Goal: Information Seeking & Learning: Learn about a topic

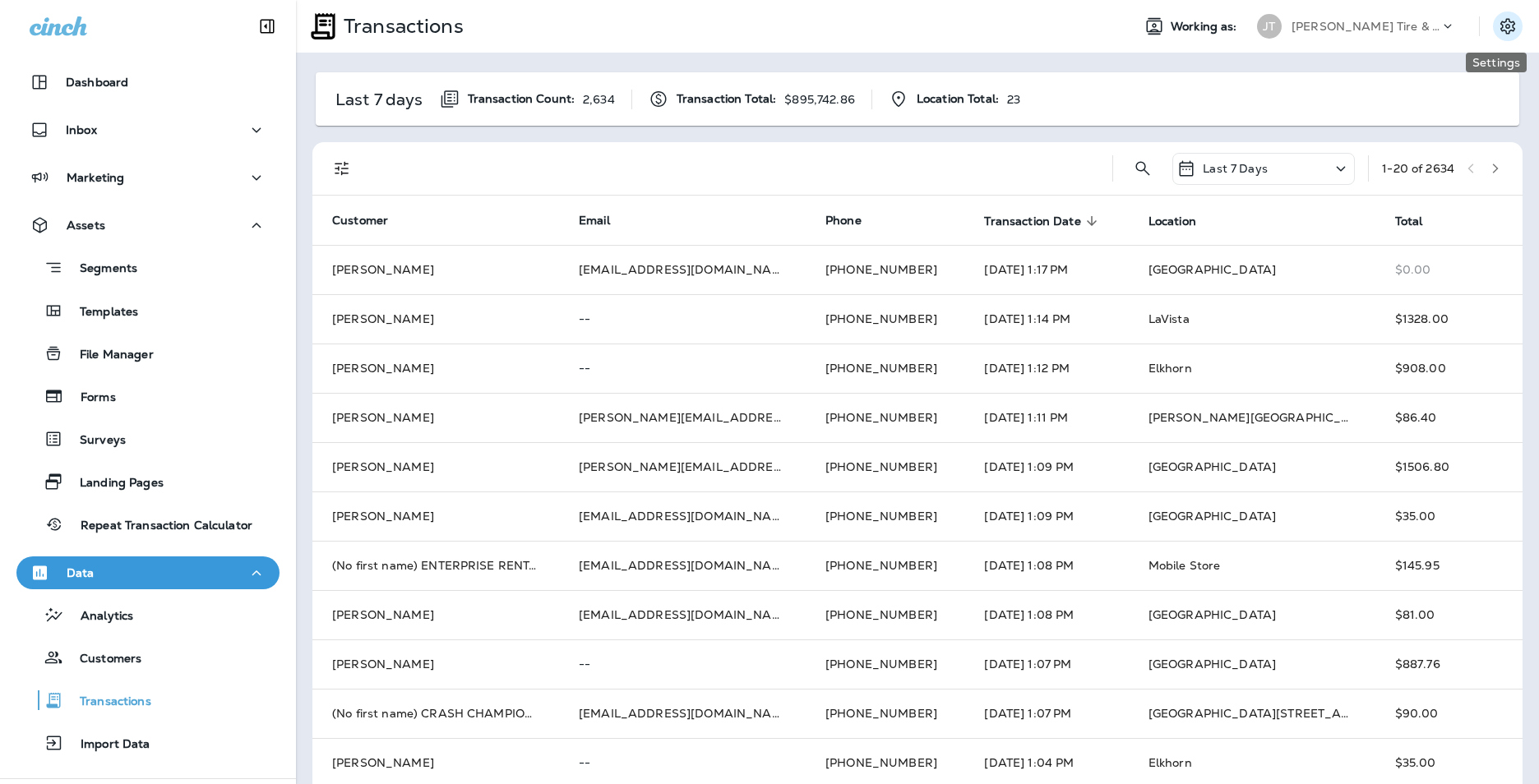
click at [1499, 26] on icon "Settings" at bounding box center [1507, 26] width 19 height 19
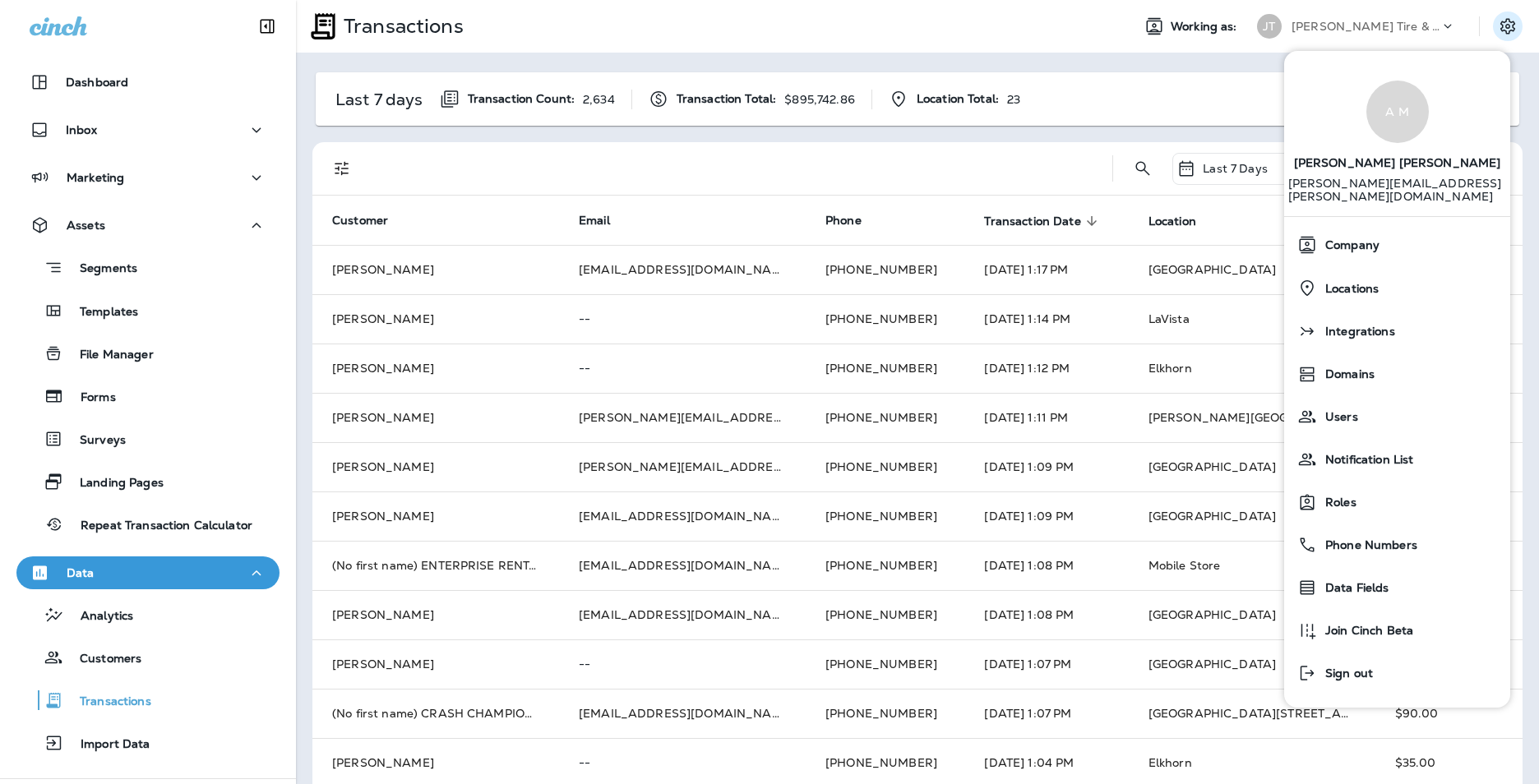
click at [1129, 65] on div "Last 7 days Transaction Count: 2,634 Transaction Total: $895,742.86 Location To…" at bounding box center [917, 651] width 1243 height 1195
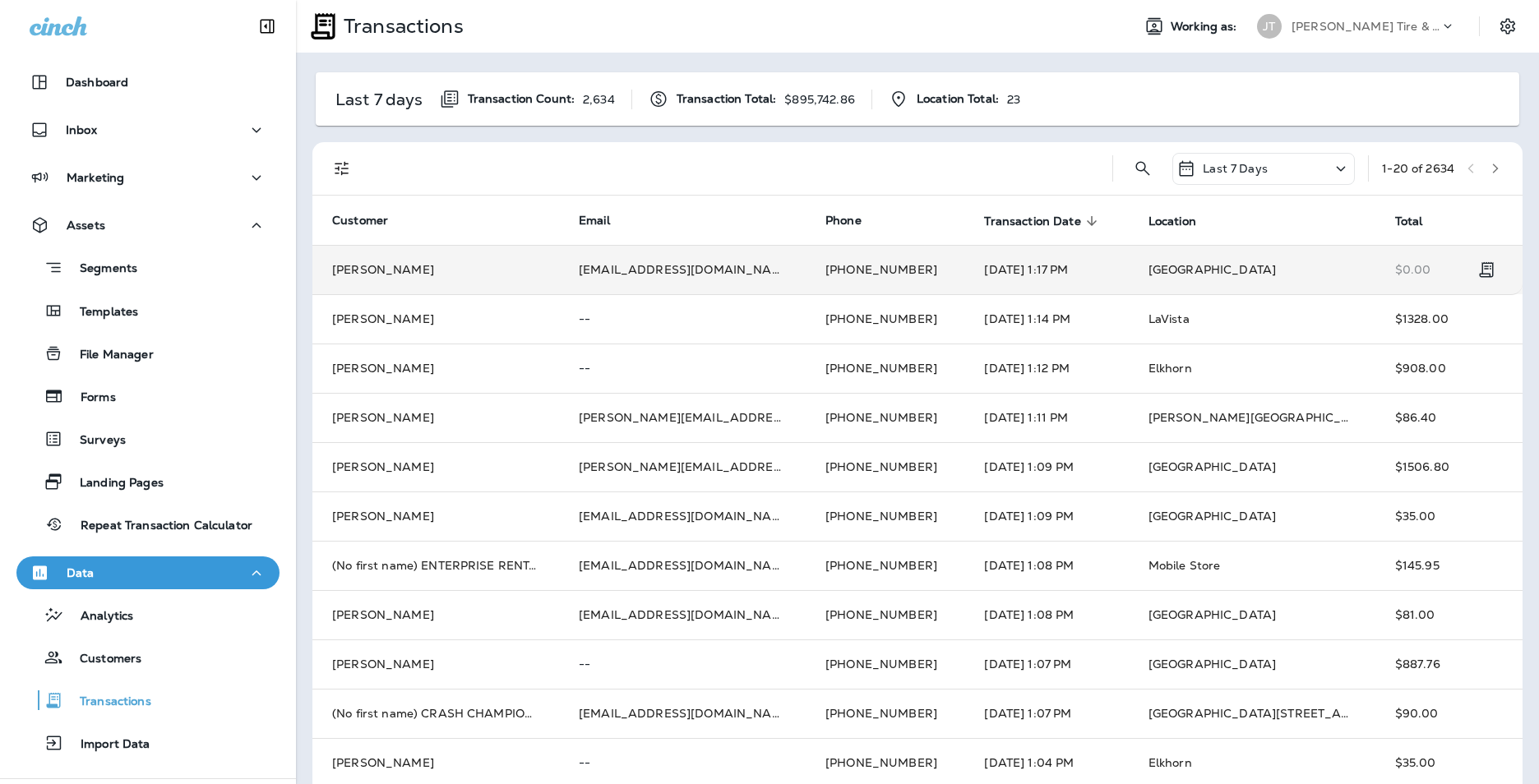
click at [627, 261] on td "zachm180@gmail.com" at bounding box center [682, 269] width 247 height 49
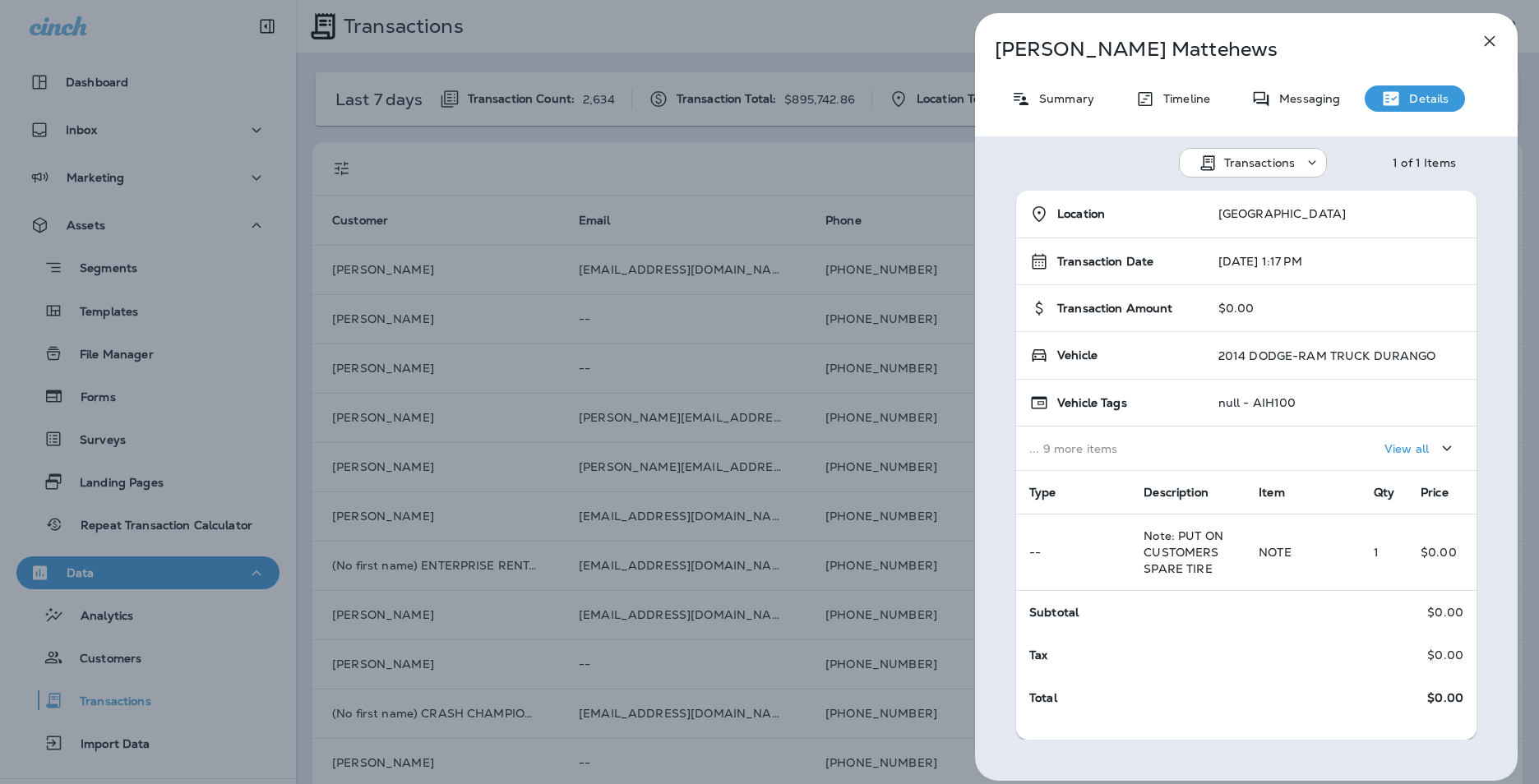
click at [1412, 451] on div "View all" at bounding box center [1420, 449] width 72 height 20
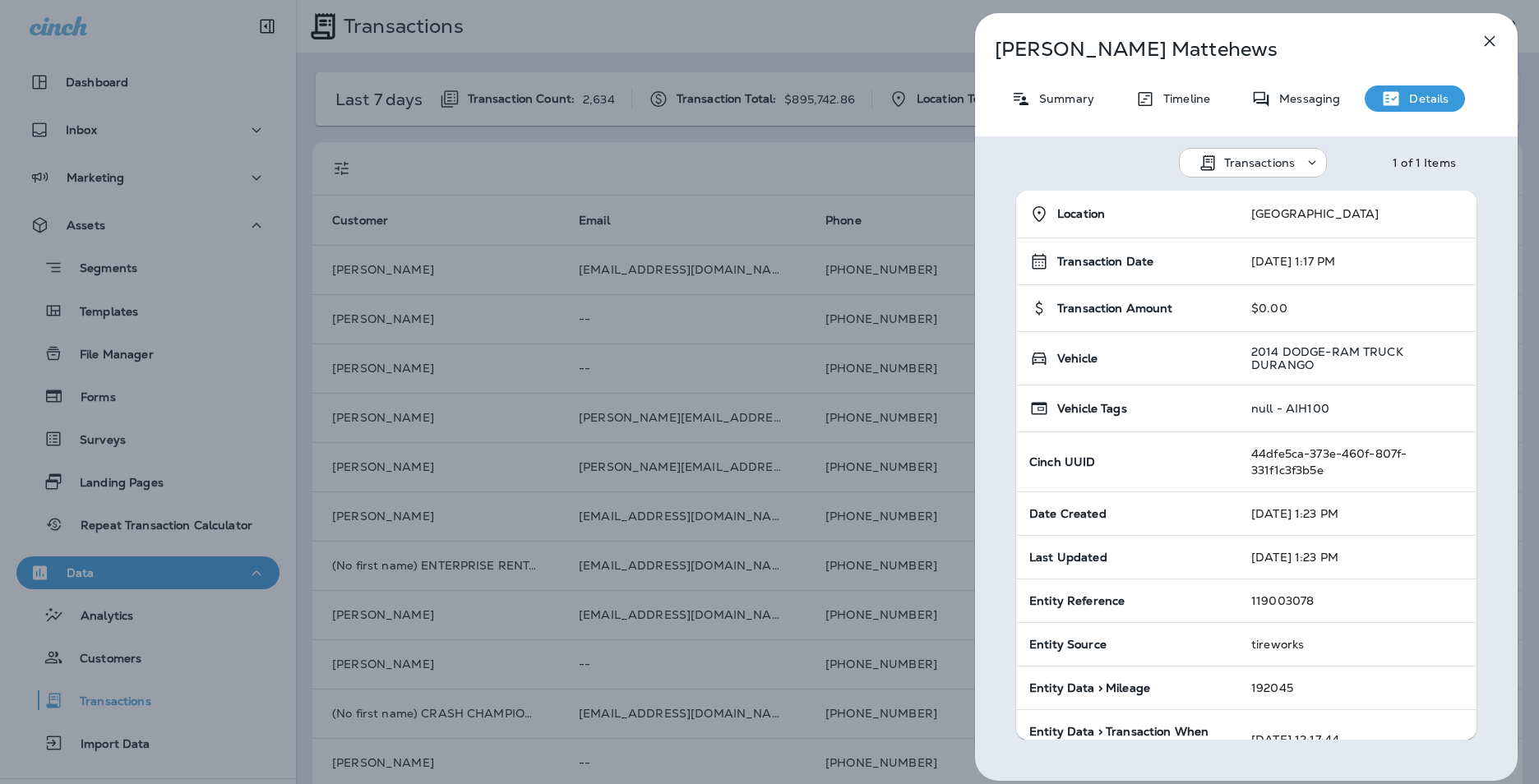
click at [803, 152] on div "Zach Mattehews Summary Timeline Messaging Details Transactions 1 of 1 Items Loc…" at bounding box center [770, 392] width 1539 height 784
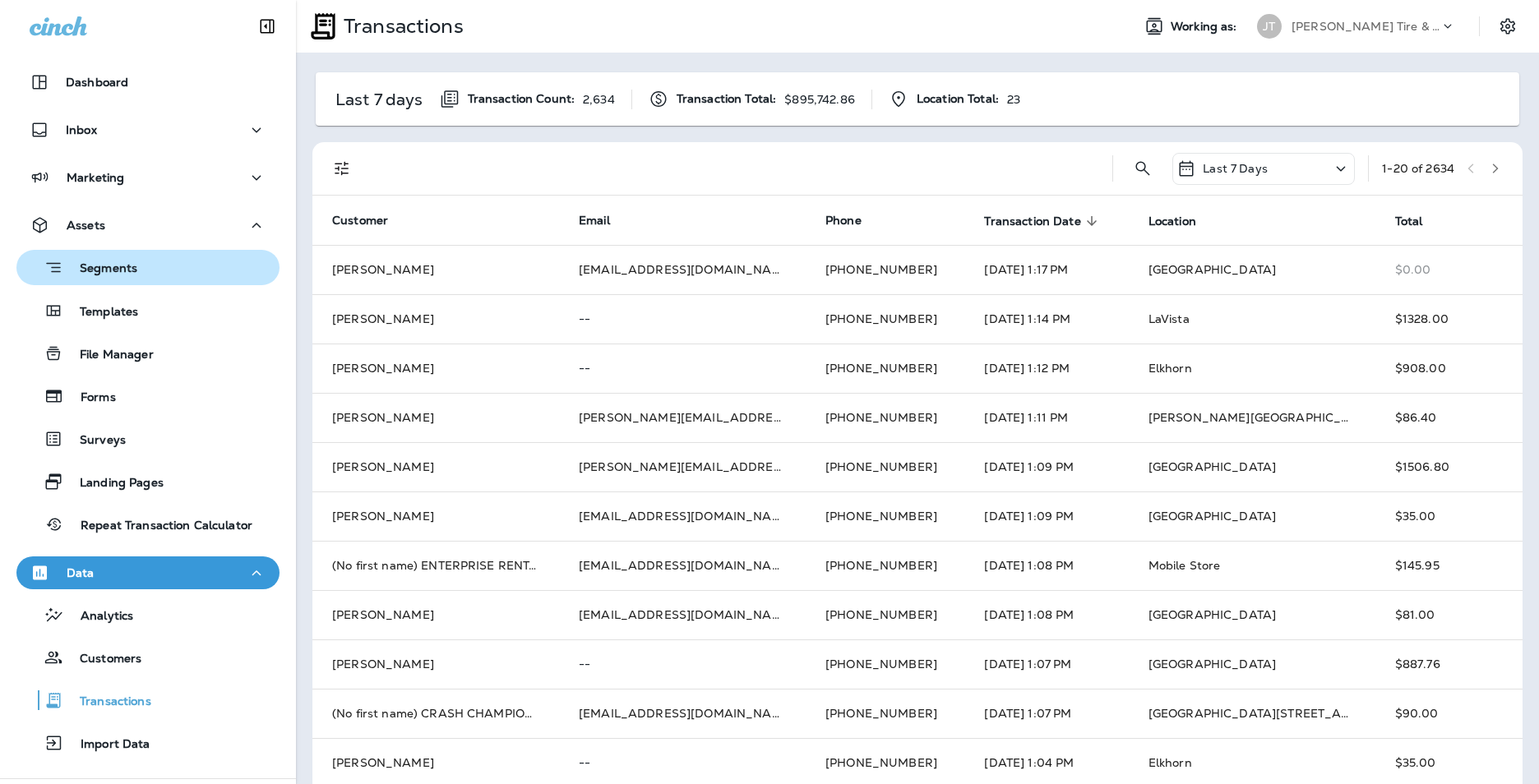
click at [152, 272] on div "Segments" at bounding box center [148, 267] width 250 height 25
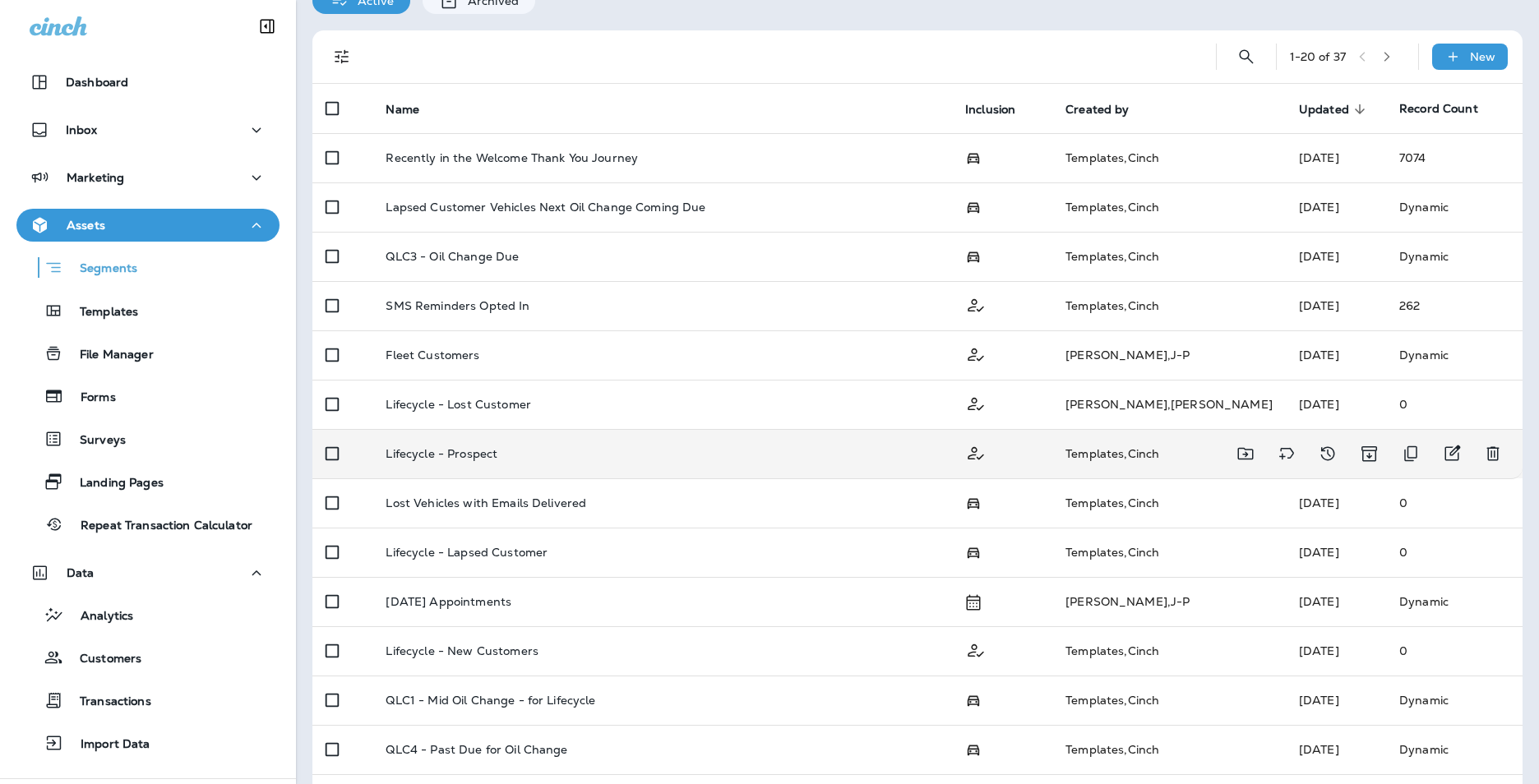
scroll to position [82, 0]
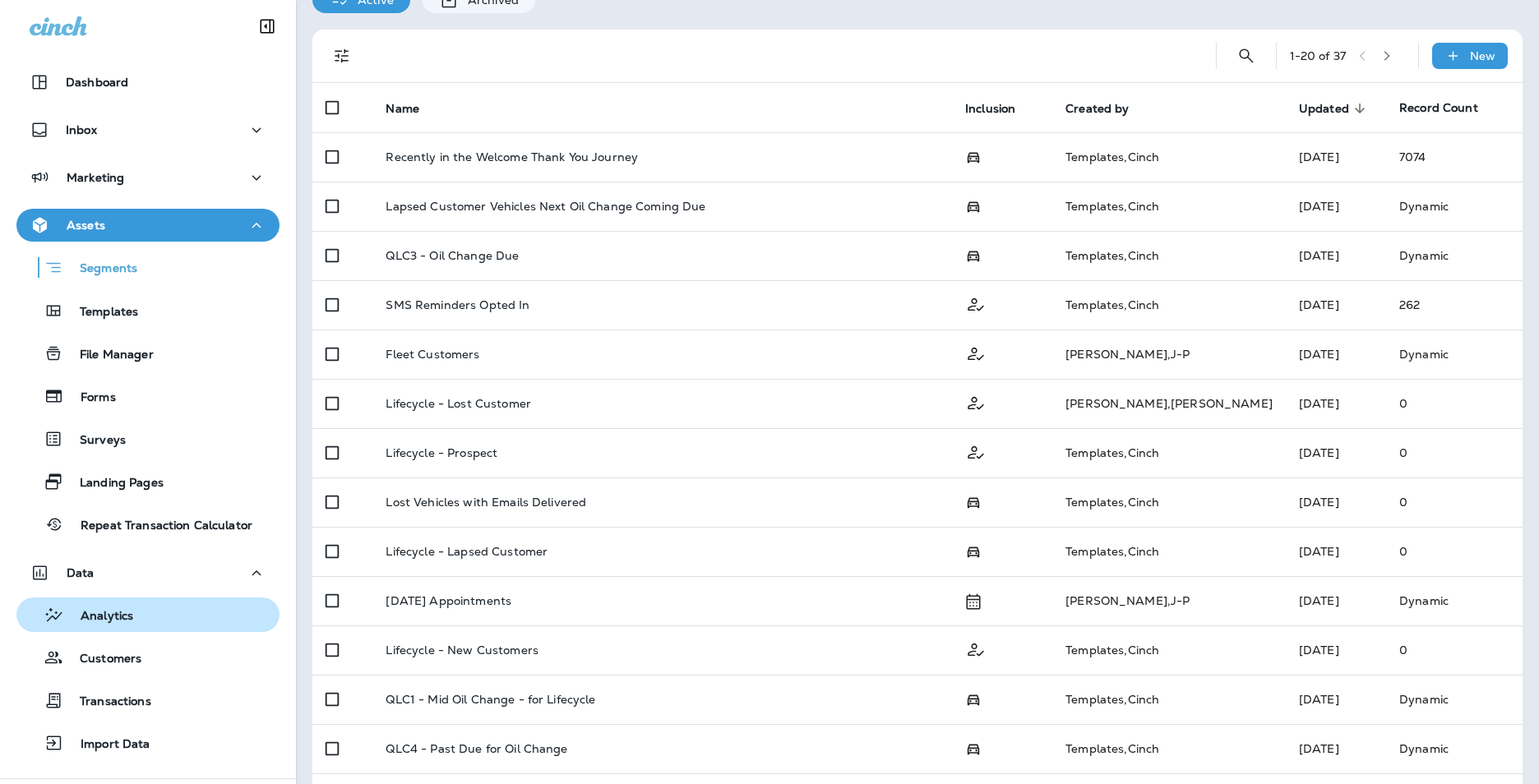
click at [156, 607] on div "Analytics" at bounding box center [148, 614] width 250 height 25
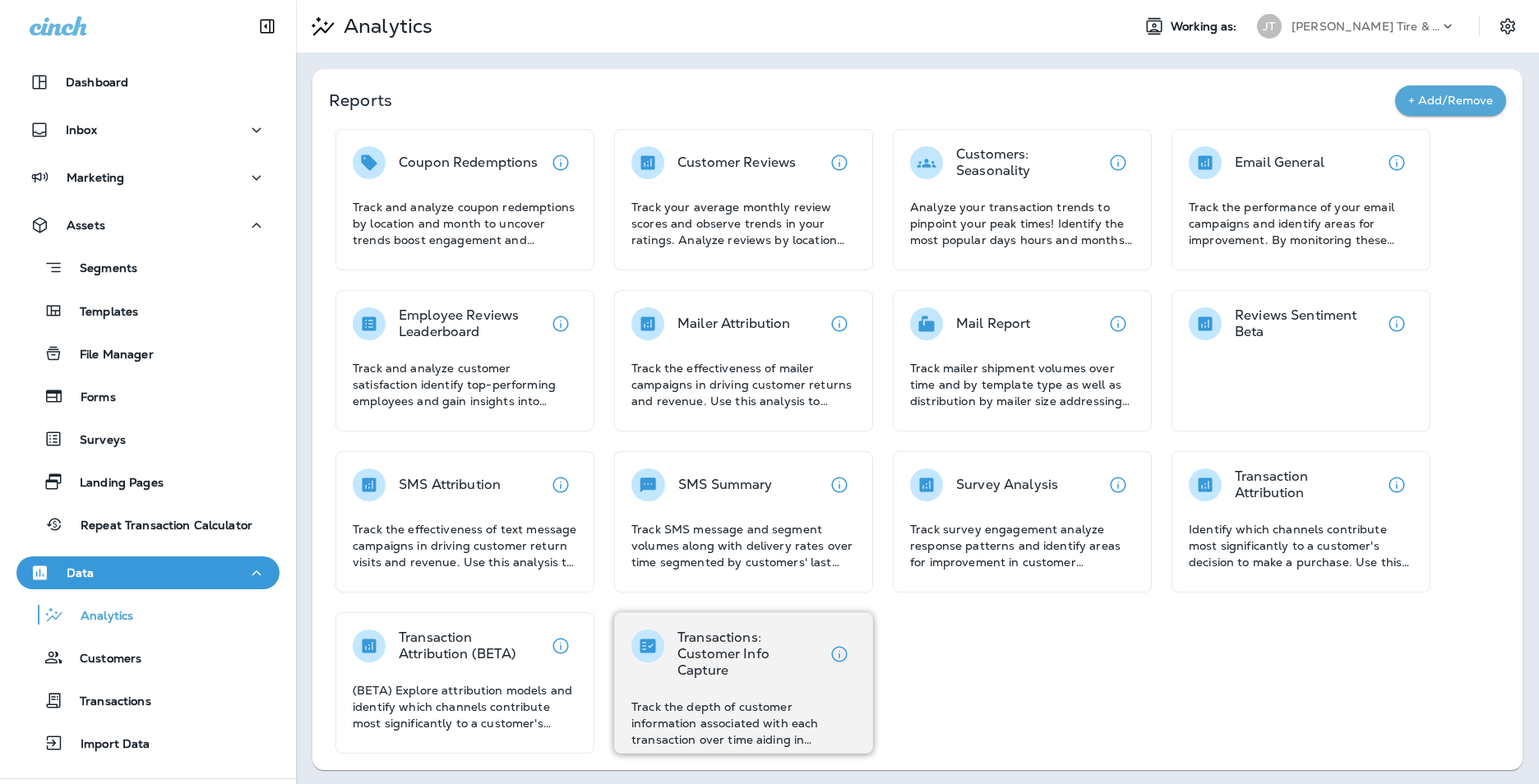
click at [723, 660] on p "Transactions: Customer Info Capture" at bounding box center [750, 653] width 146 height 49
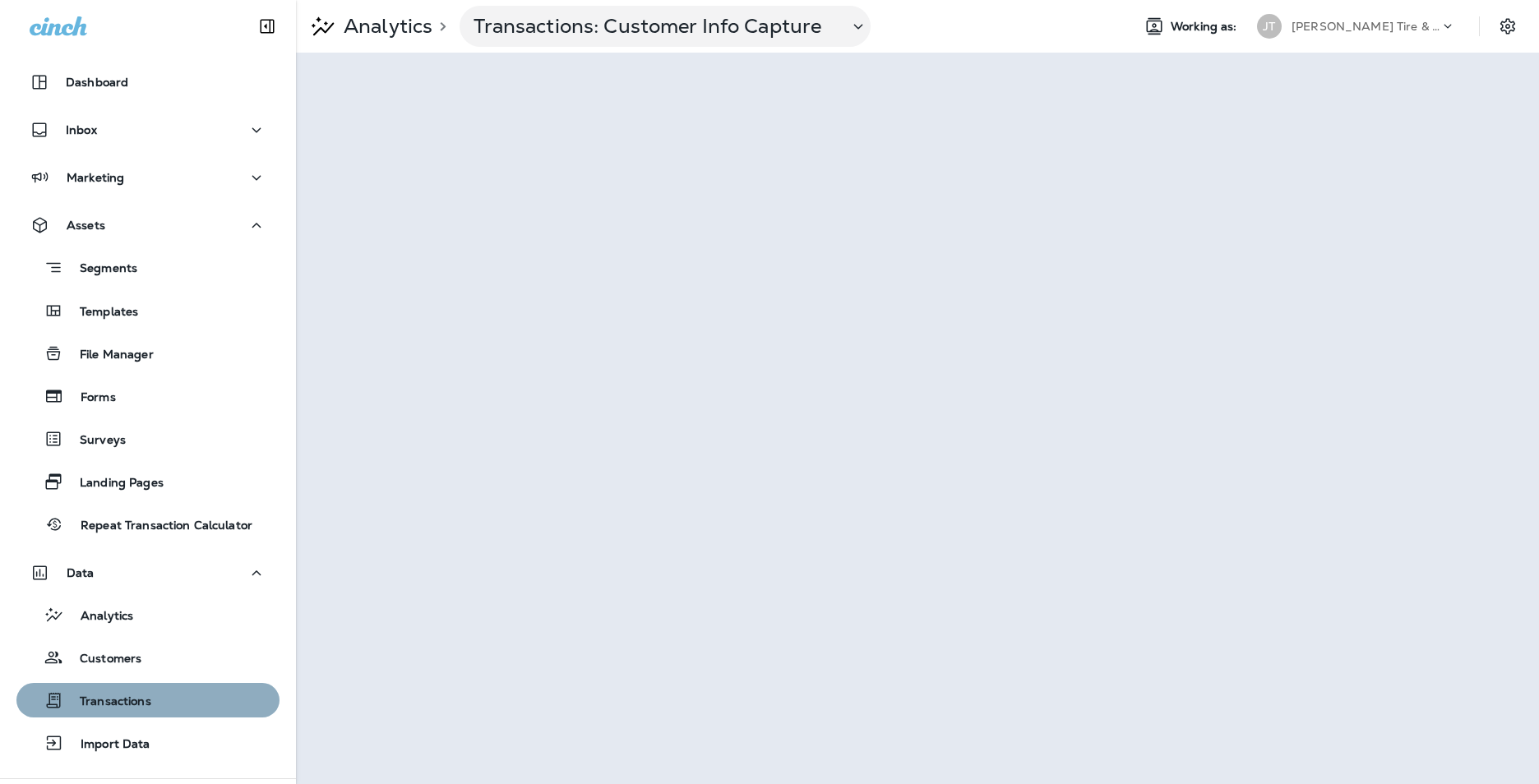
click at [151, 693] on div "Transactions" at bounding box center [148, 700] width 250 height 25
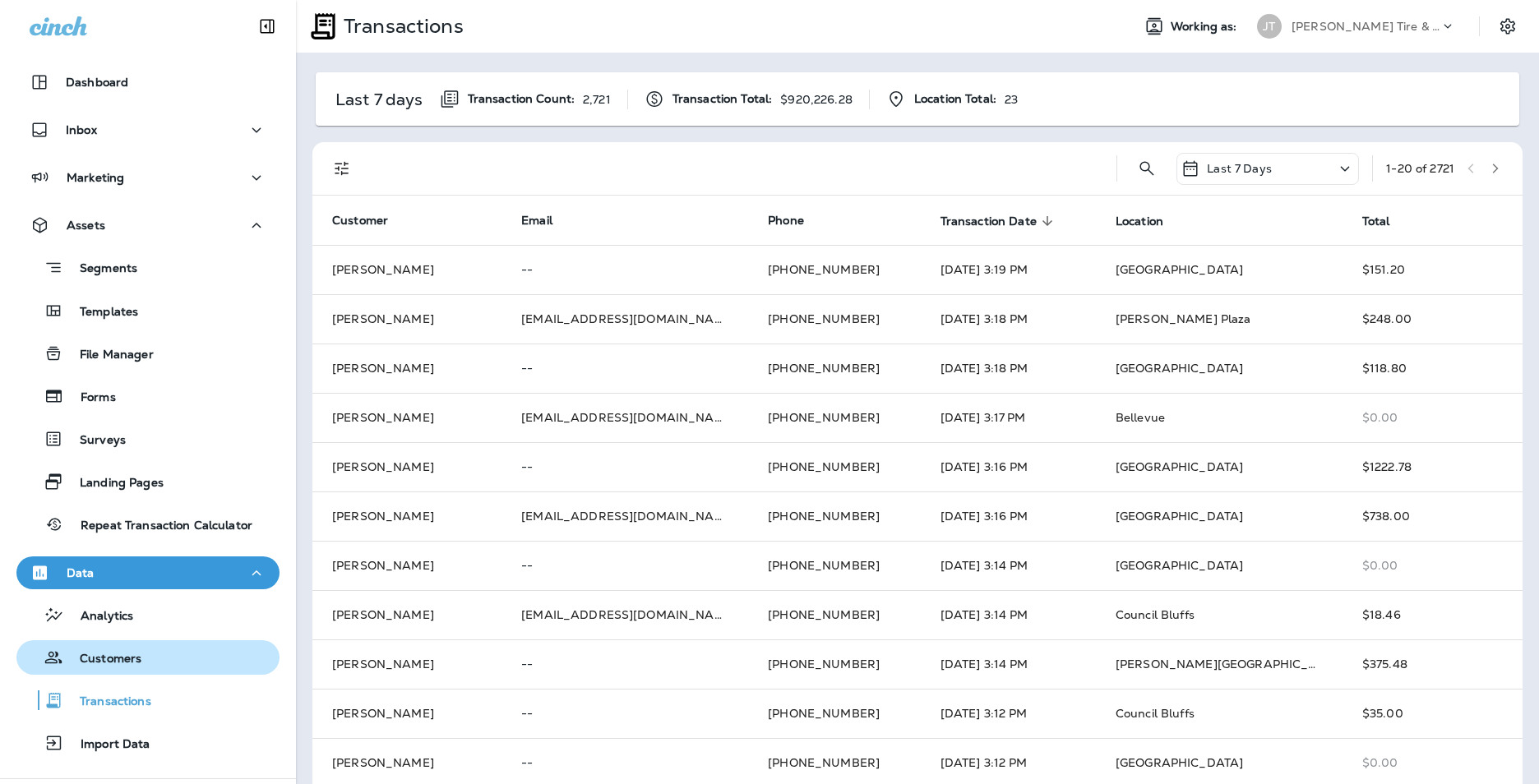
click at [203, 663] on div "Customers" at bounding box center [148, 657] width 250 height 25
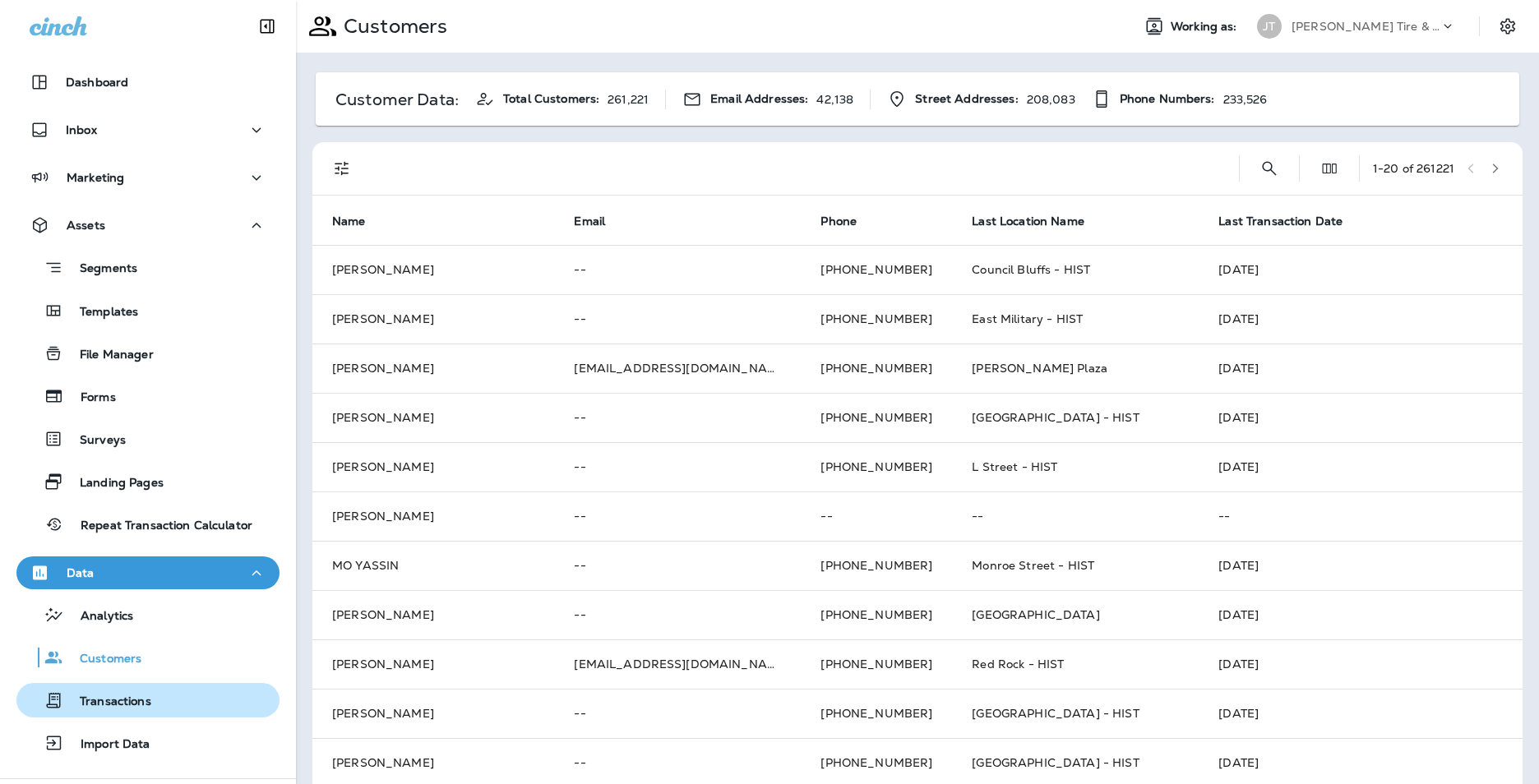
click at [147, 711] on div "Transactions" at bounding box center [87, 700] width 128 height 25
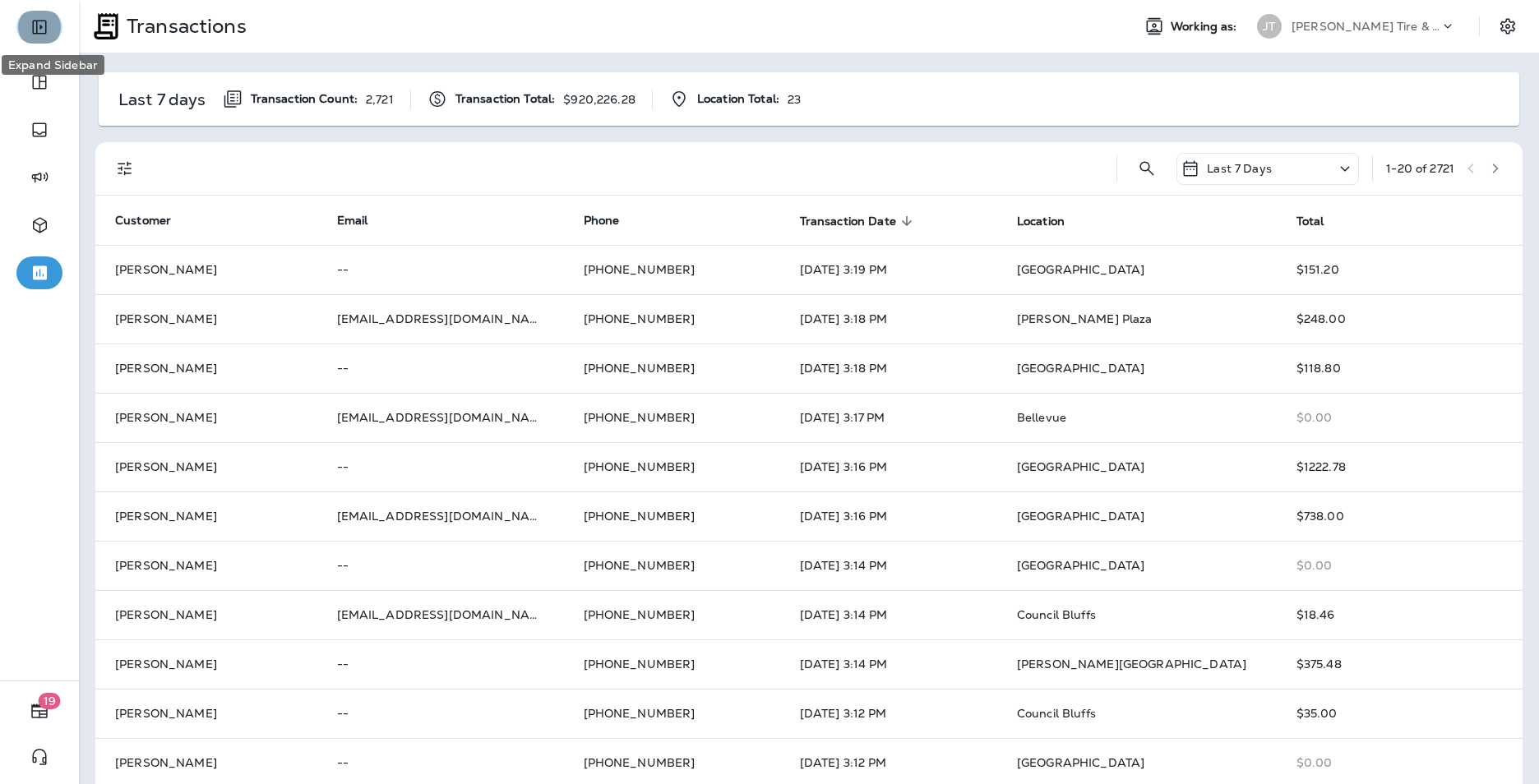
click at [55, 18] on button "Expand Sidebar" at bounding box center [40, 27] width 46 height 32
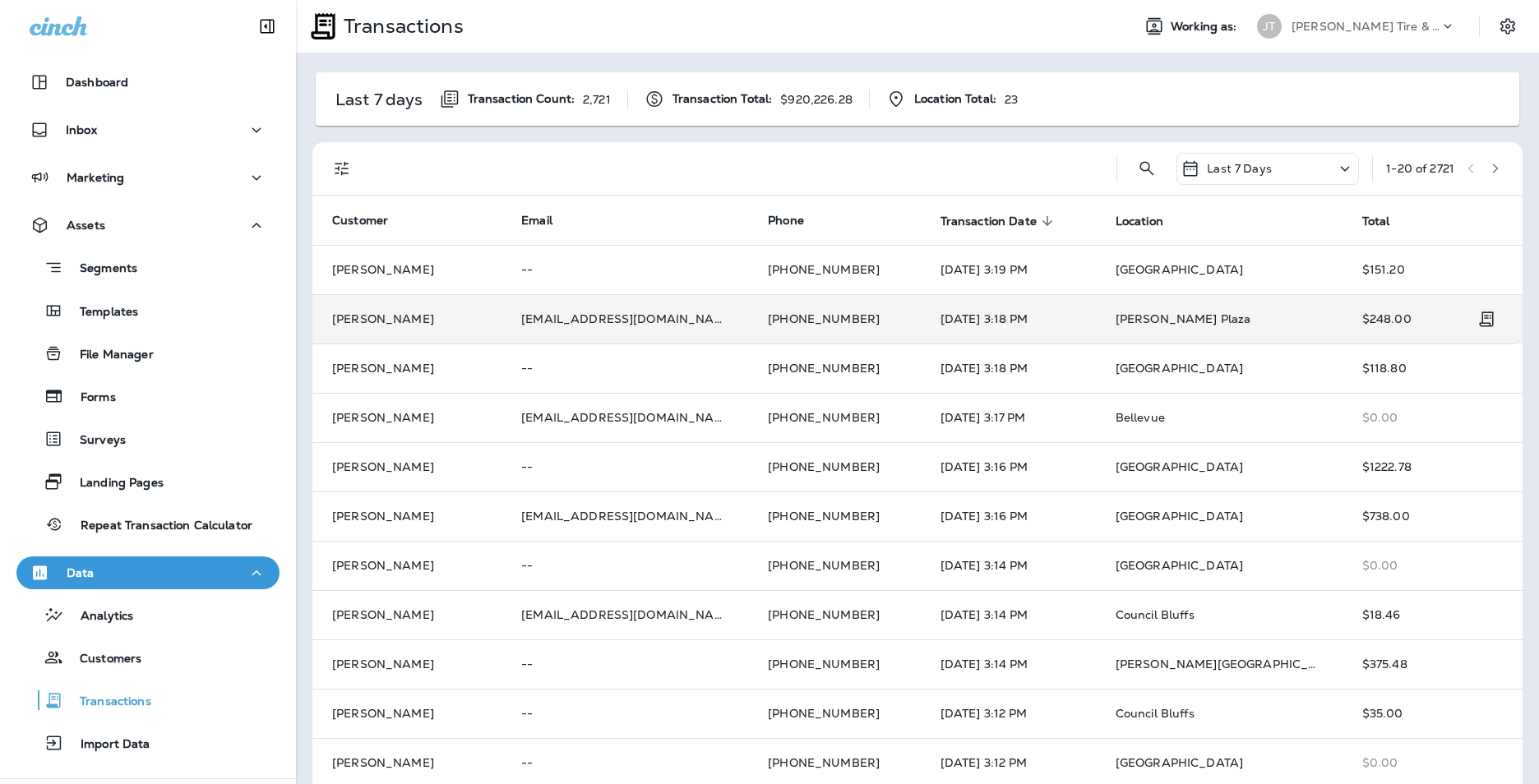
click at [1012, 322] on td "09-15-2025 3:18 PM" at bounding box center [1008, 318] width 175 height 49
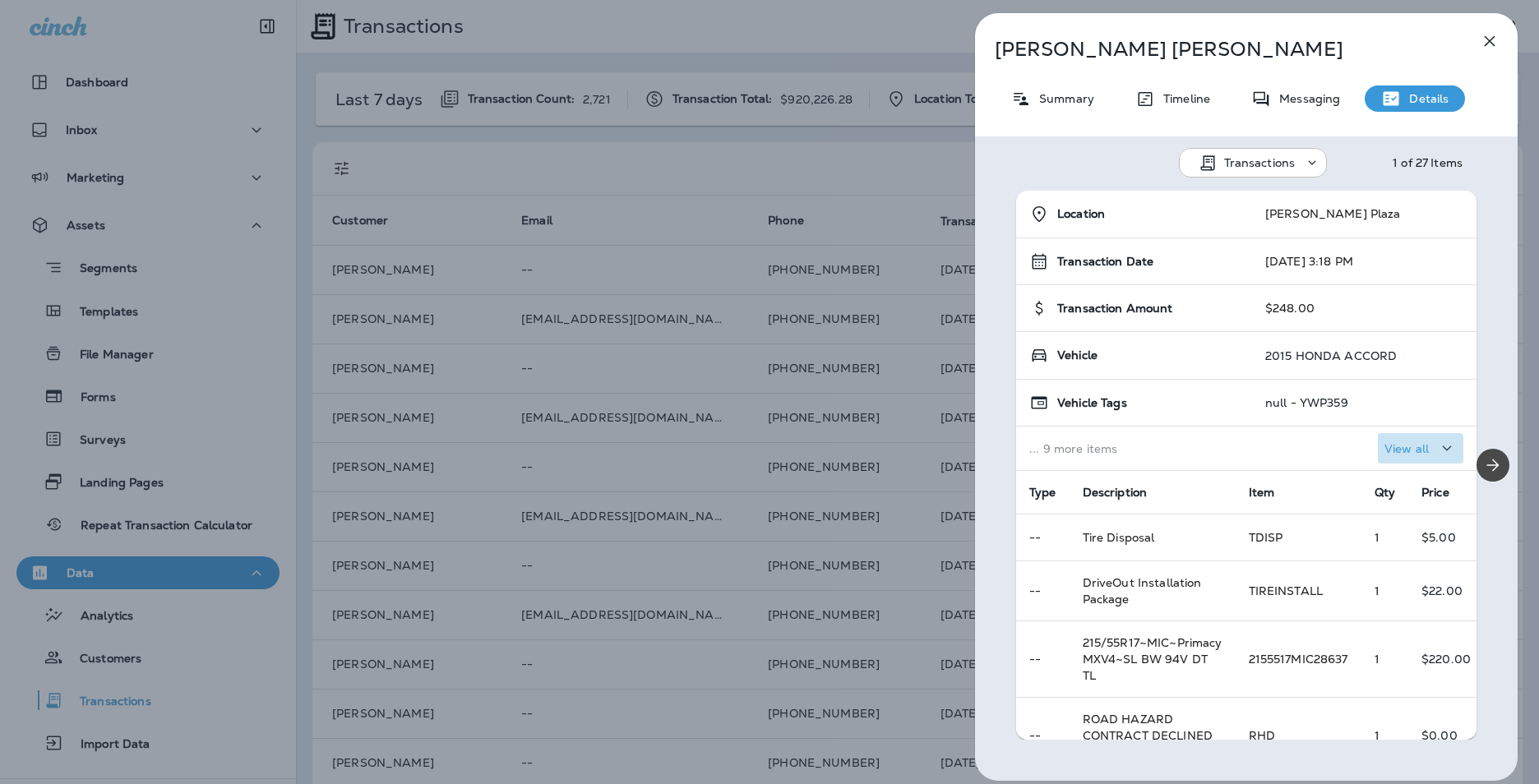
click at [1410, 446] on p "View all" at bounding box center [1406, 449] width 45 height 13
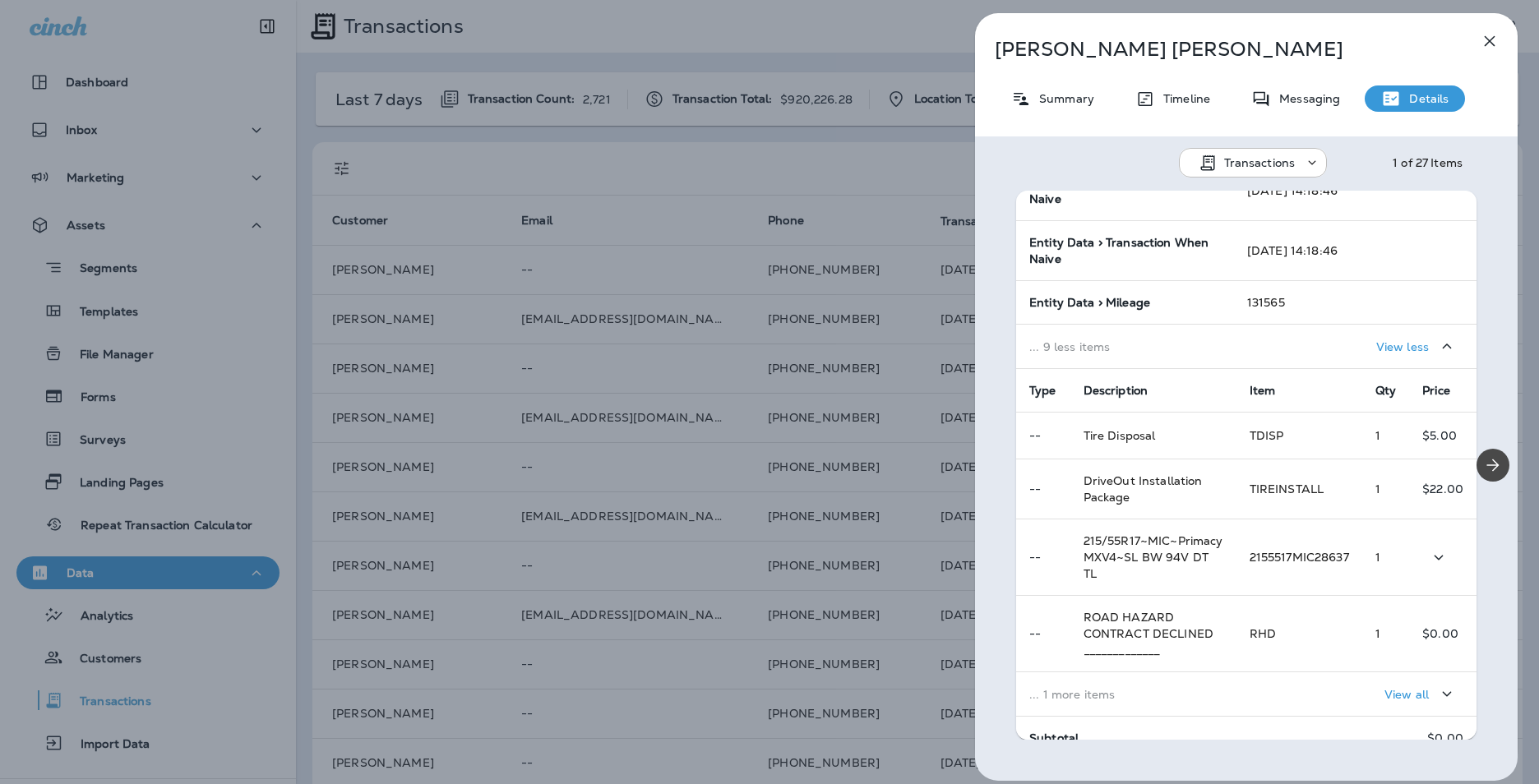
scroll to position [394, 0]
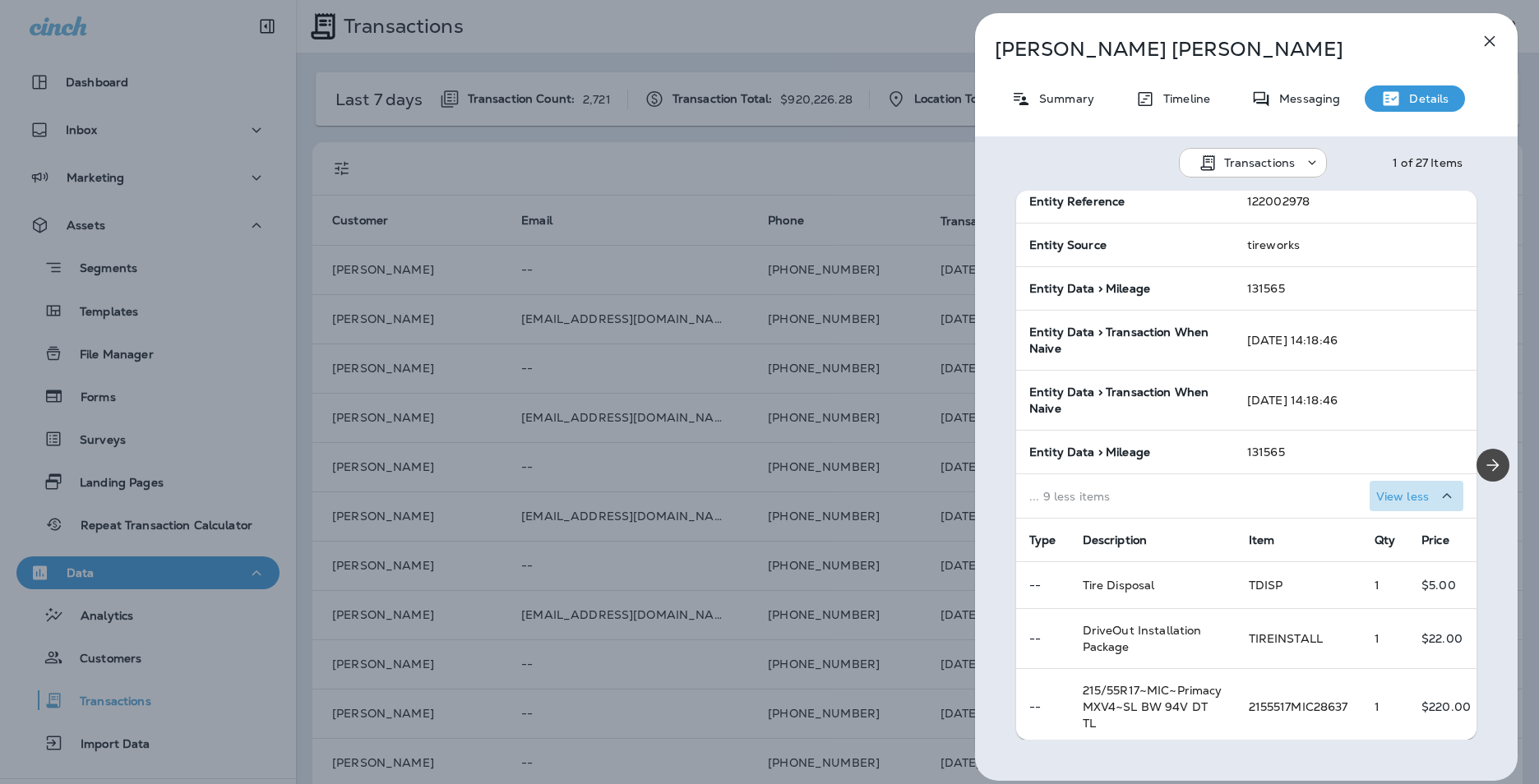
click at [1403, 492] on p "View less" at bounding box center [1402, 496] width 53 height 13
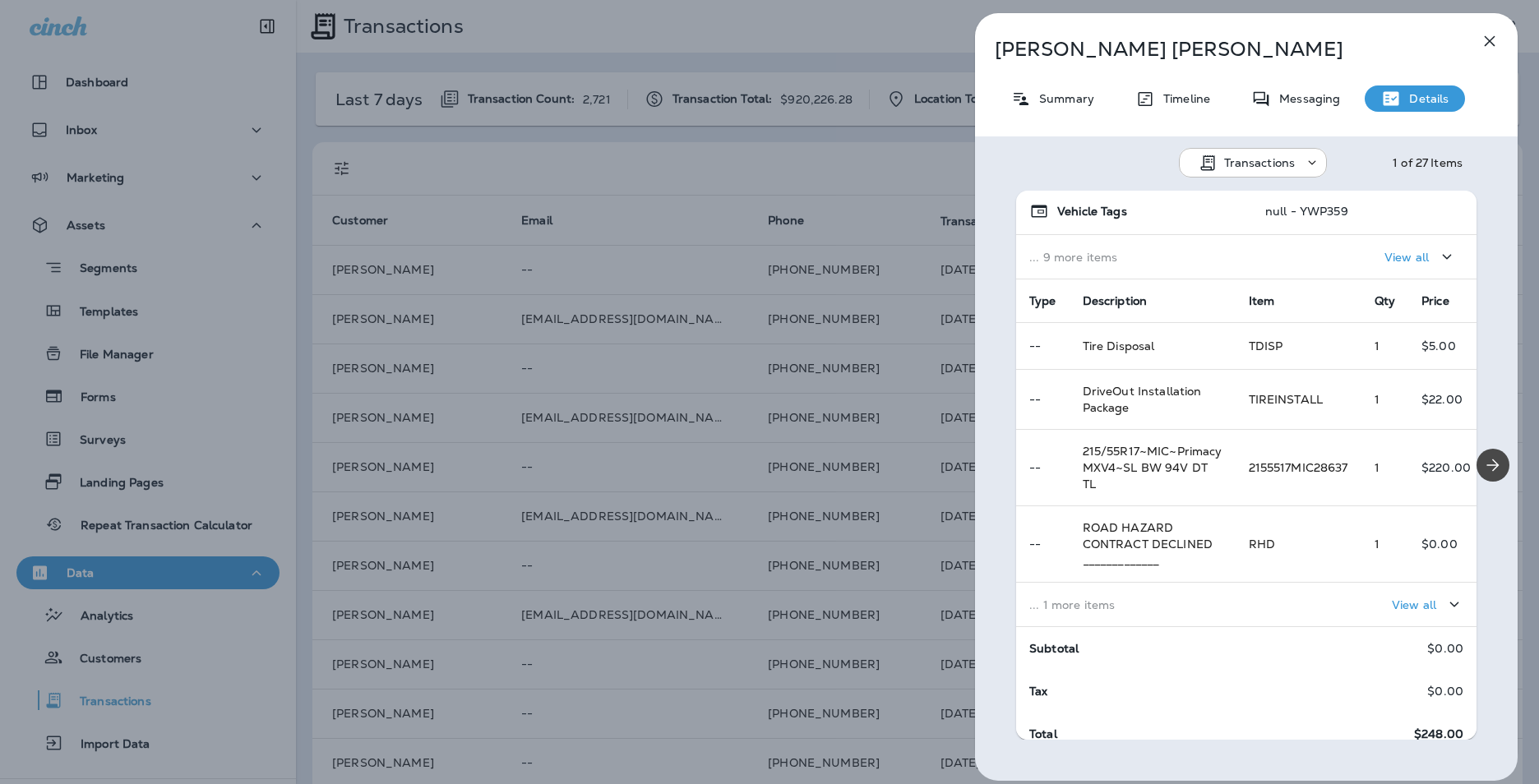
scroll to position [199, 0]
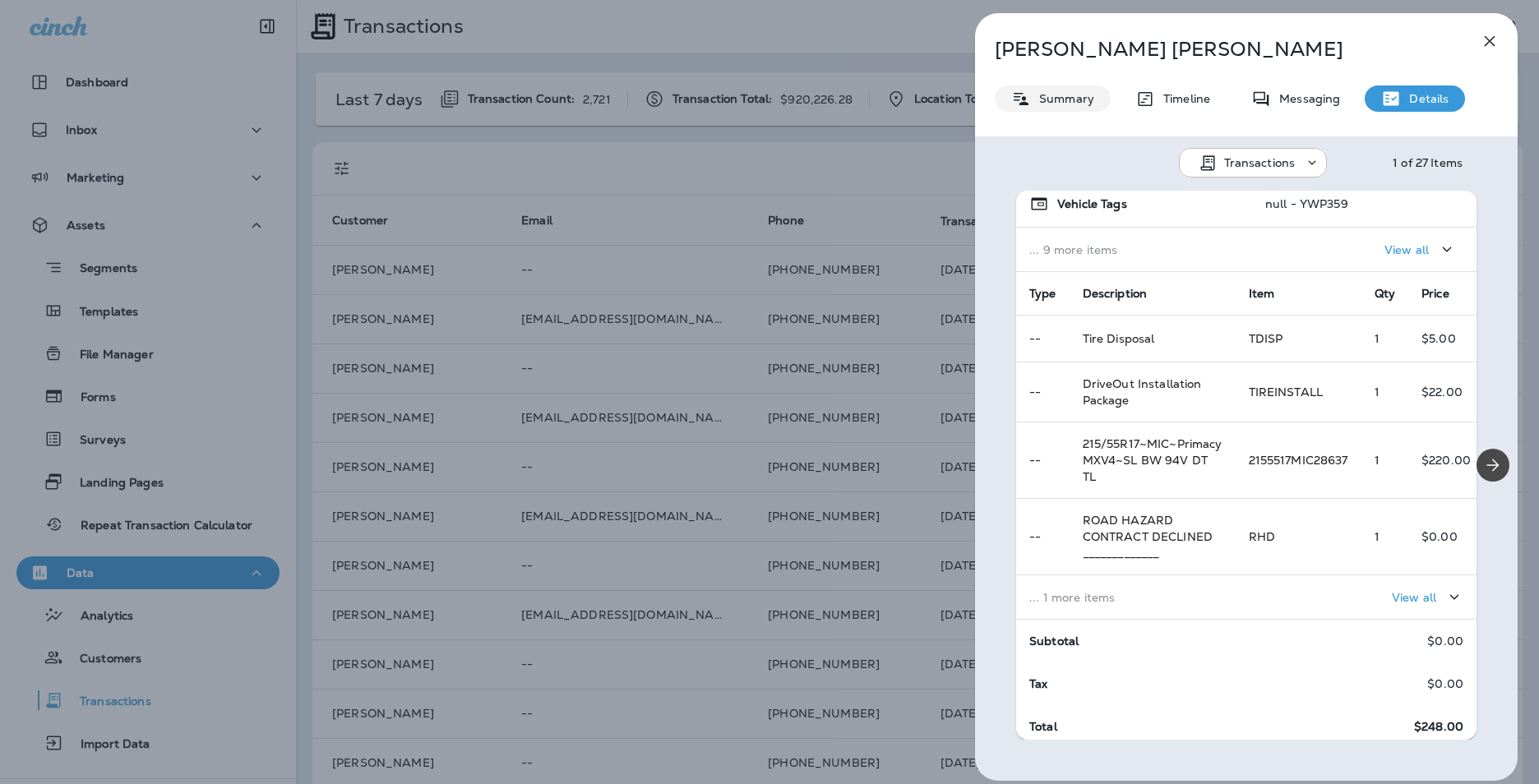
click at [1056, 95] on p "Summary" at bounding box center [1062, 98] width 63 height 13
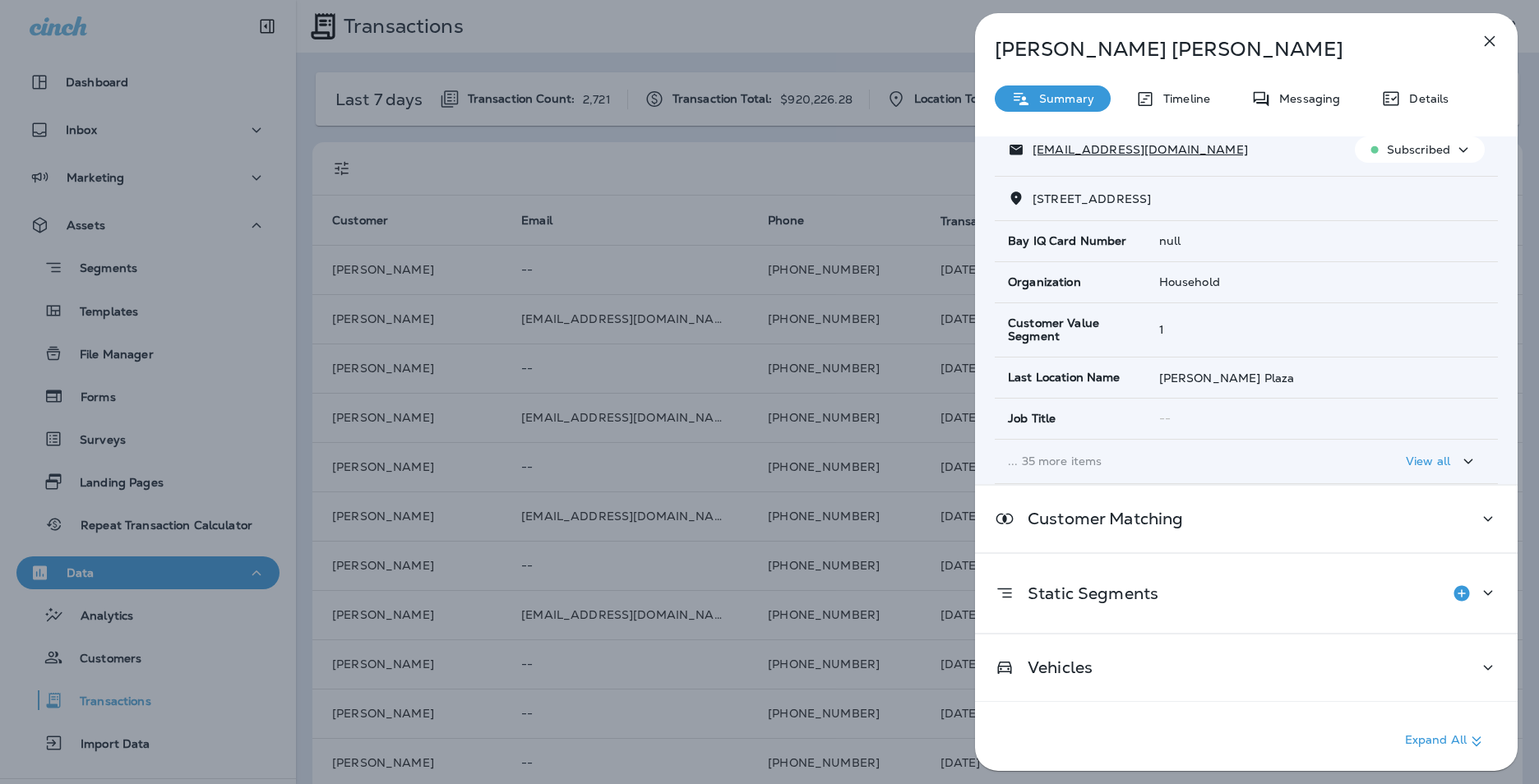
scroll to position [163, 0]
click at [924, 128] on div "David Millar Summary Timeline Messaging Details Customer Info Basic Info Opt St…" at bounding box center [770, 392] width 1539 height 784
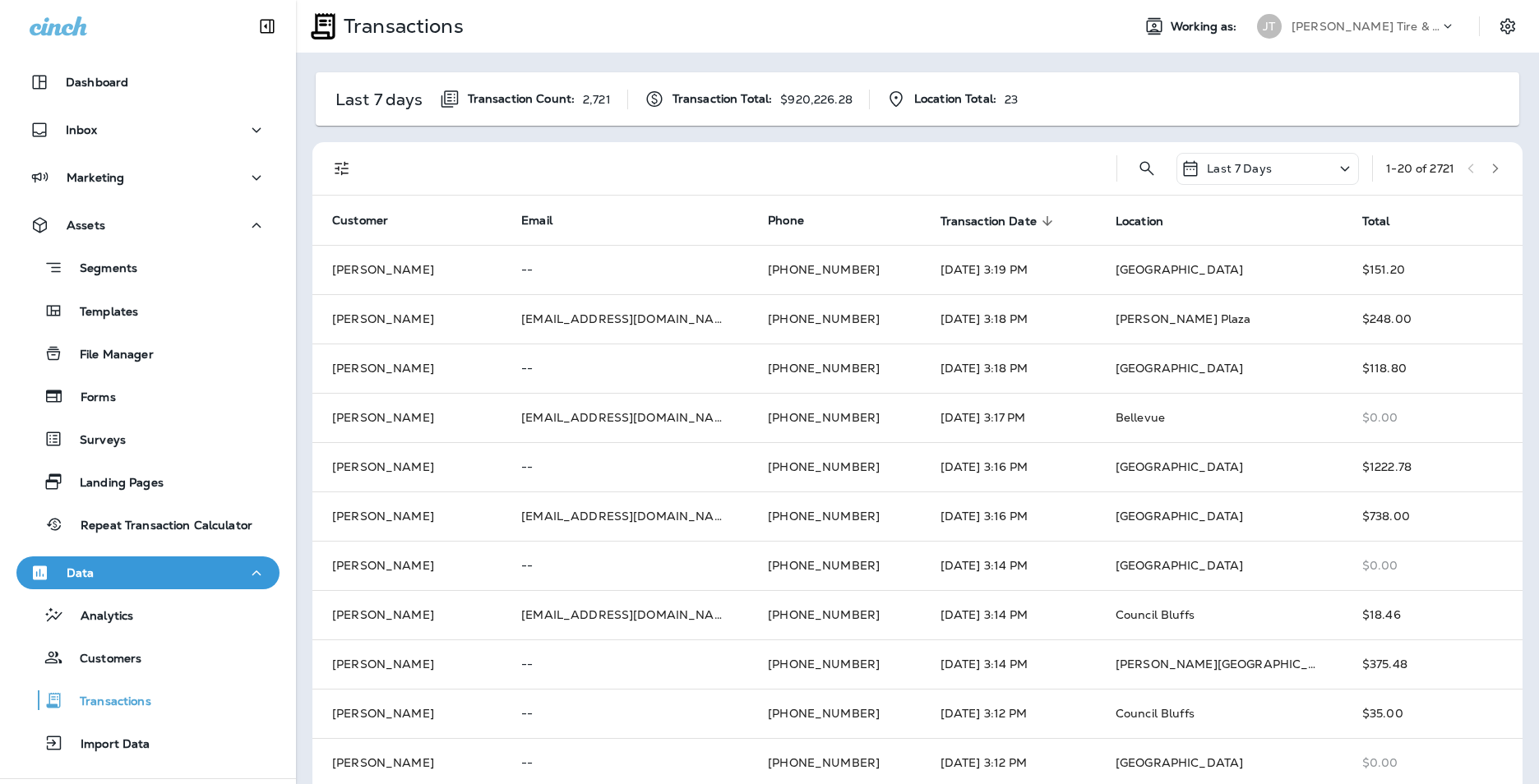
click at [1310, 172] on div "Last 7 Days" at bounding box center [1267, 169] width 183 height 32
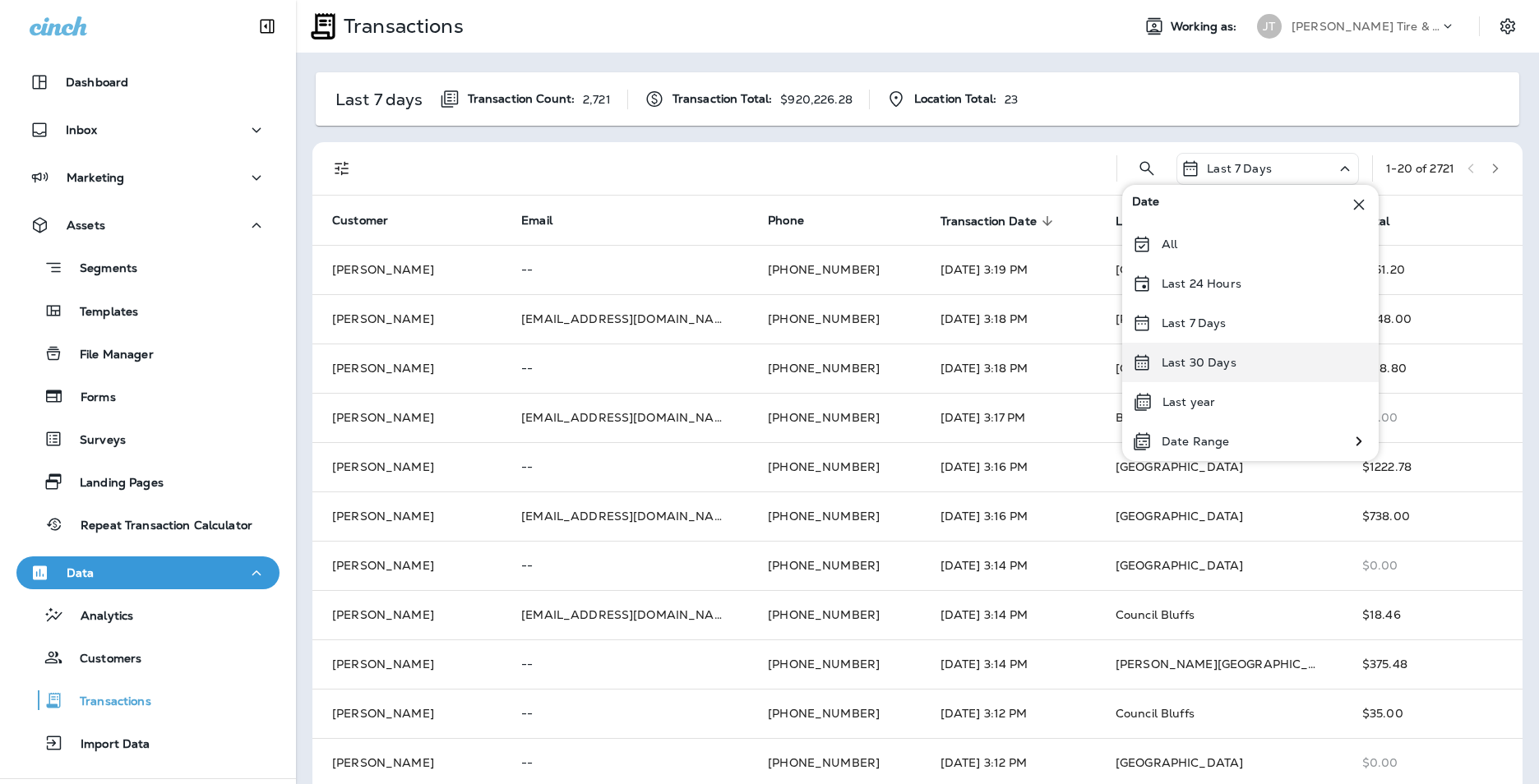
click at [1234, 371] on div "Last 30 Days" at bounding box center [1250, 362] width 257 height 40
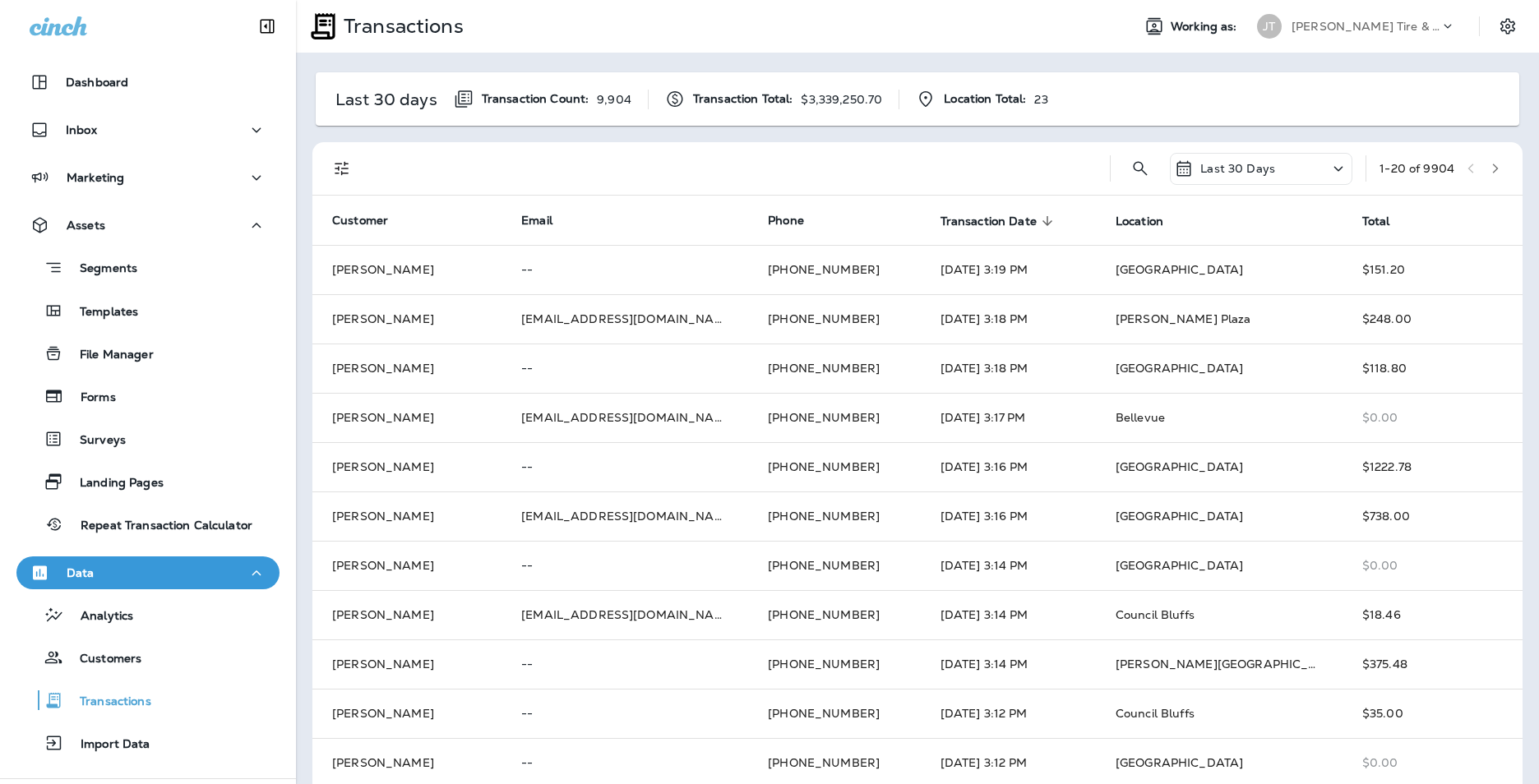
click at [1278, 170] on div "Last 30 Days" at bounding box center [1261, 169] width 183 height 32
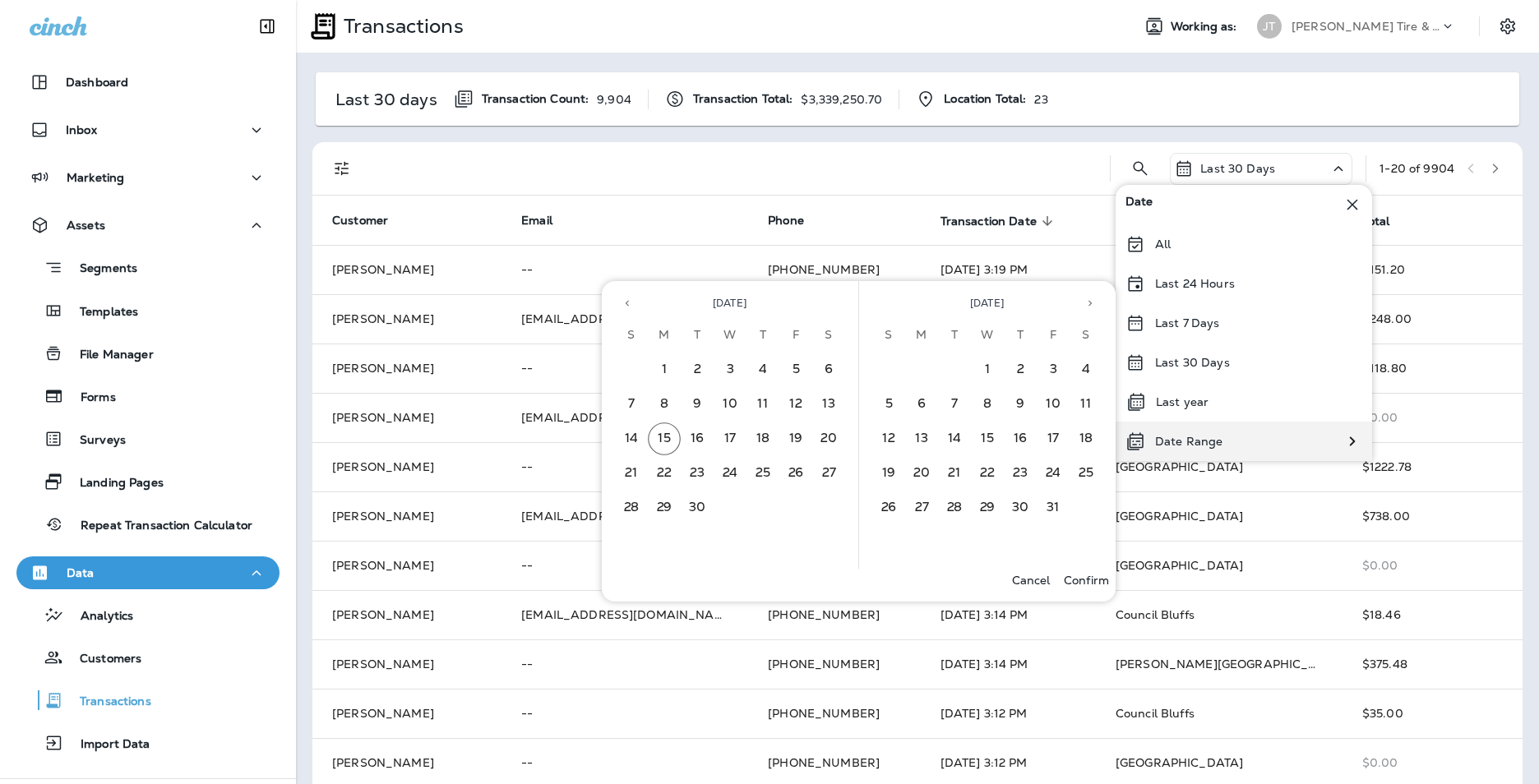
click at [1236, 436] on div "Date Range" at bounding box center [1243, 441] width 257 height 40
click at [621, 296] on button "Previous month" at bounding box center [627, 303] width 25 height 25
click at [639, 366] on button "1" at bounding box center [630, 369] width 32 height 32
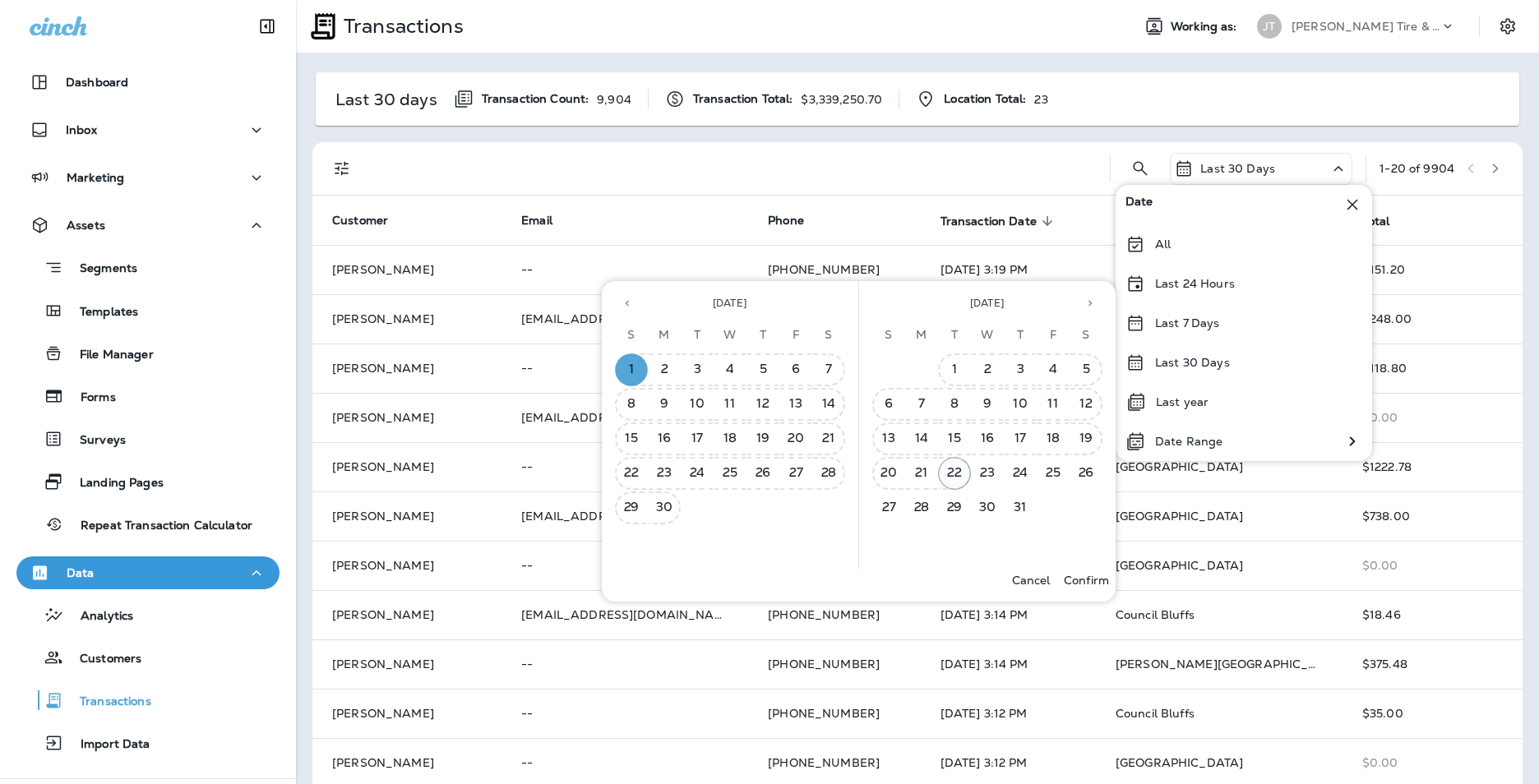
click at [959, 469] on button "22" at bounding box center [954, 473] width 32 height 32
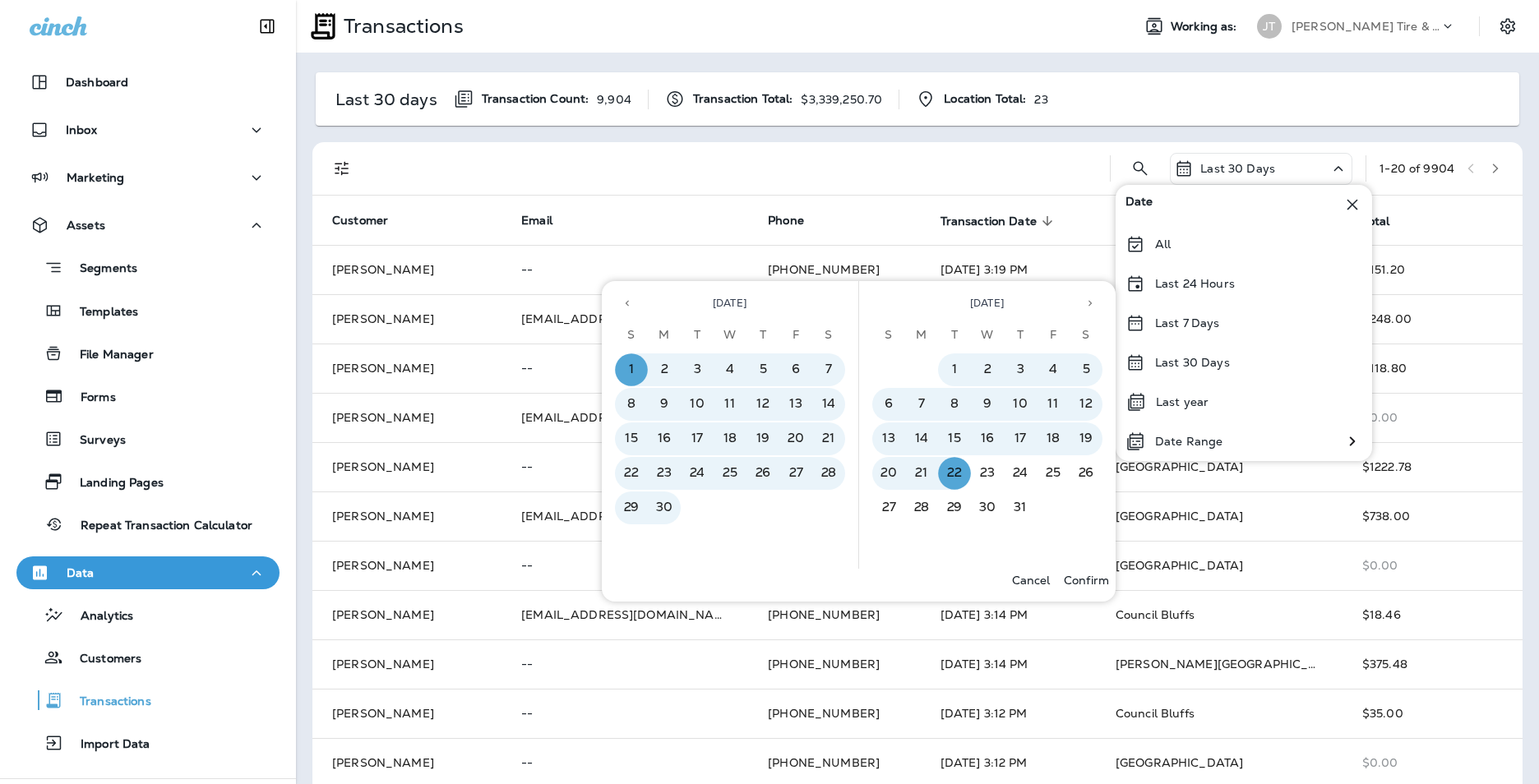
click at [1099, 574] on p "Confirm" at bounding box center [1086, 580] width 45 height 13
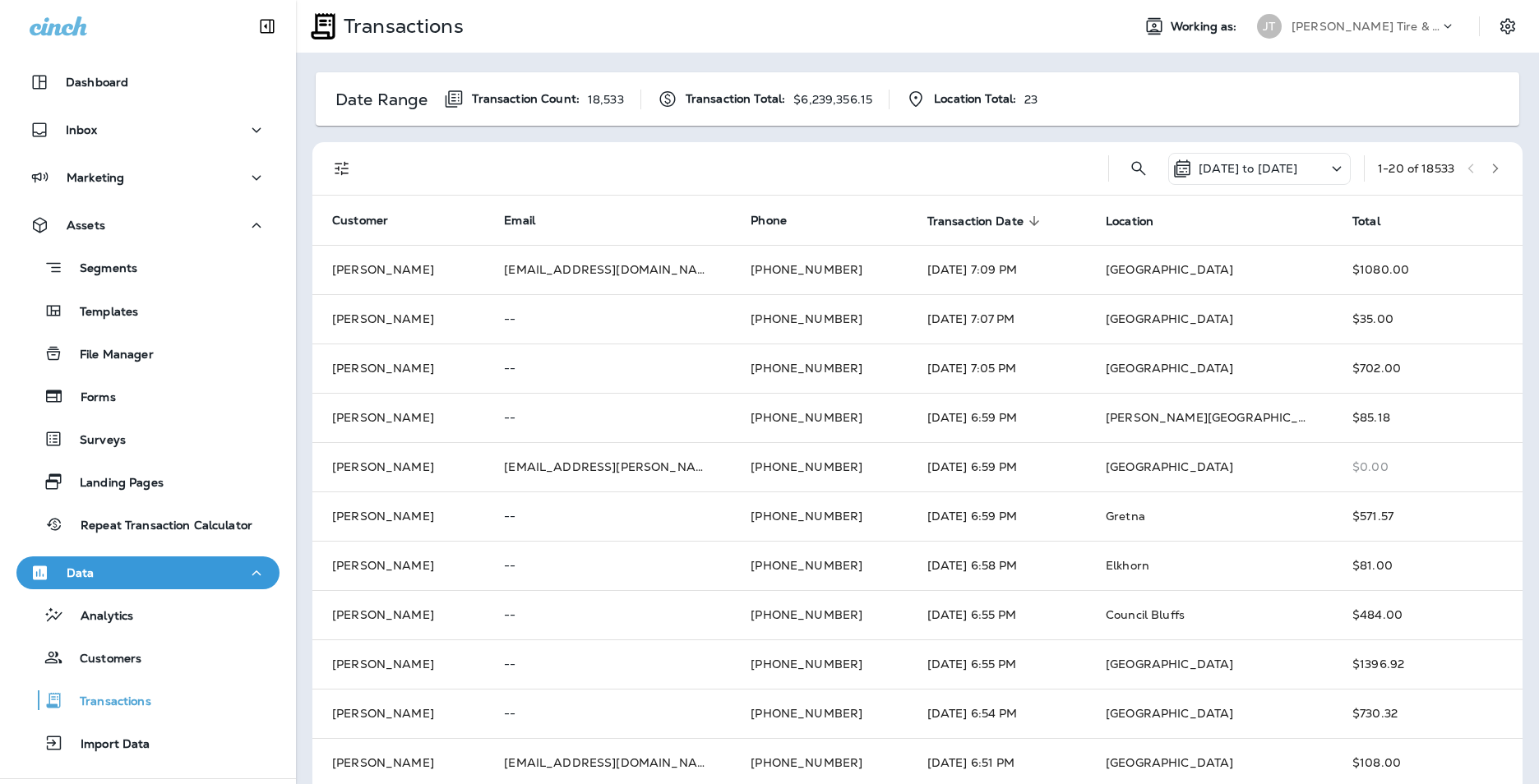
click at [335, 169] on icon "Filters" at bounding box center [341, 168] width 19 height 19
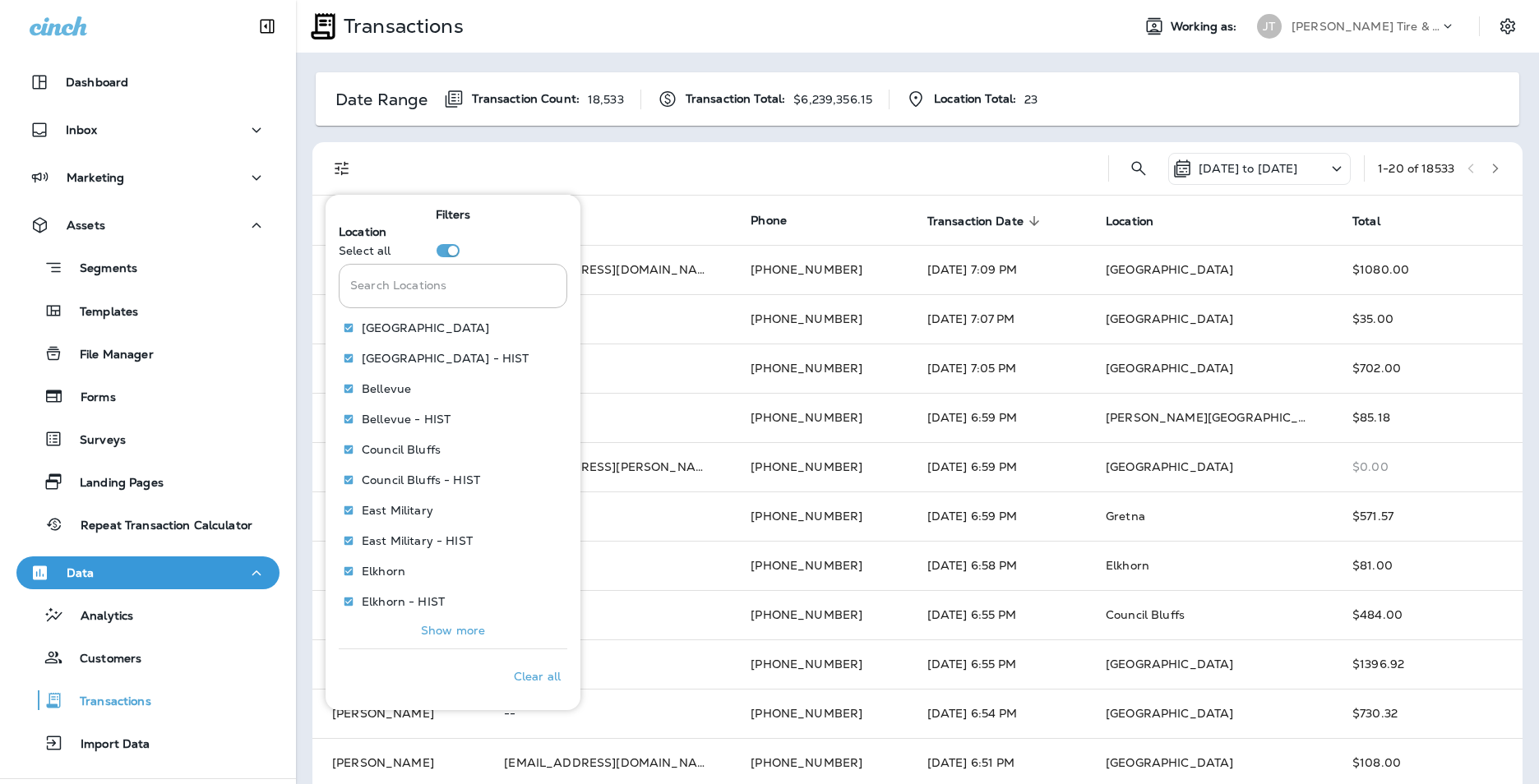
click at [591, 130] on div "Date Range Transaction Count: 18,533 Transaction Total: $6,239,356.15 Location …" at bounding box center [917, 651] width 1243 height 1195
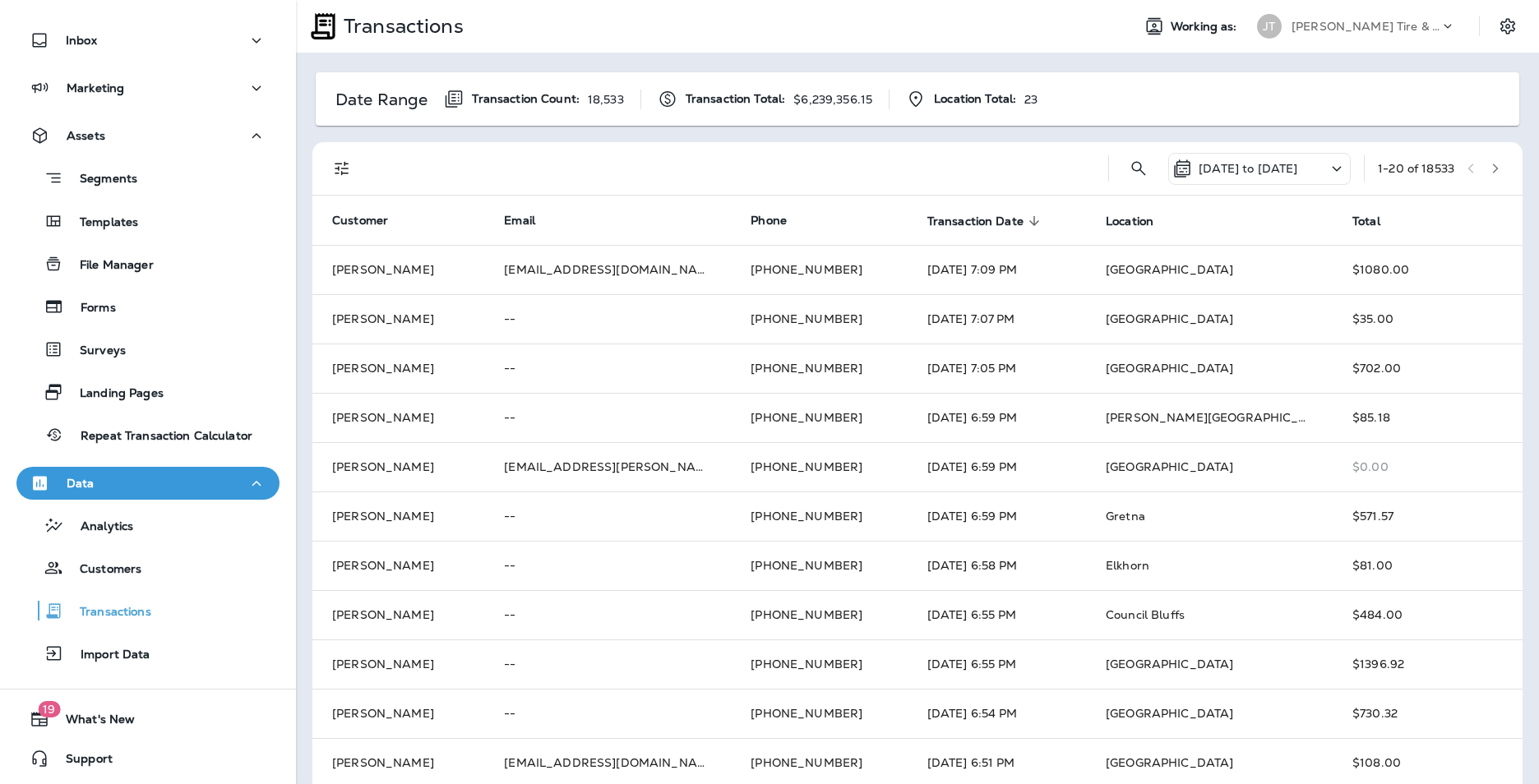
click at [1439, 35] on div at bounding box center [1455, 31] width 32 height 25
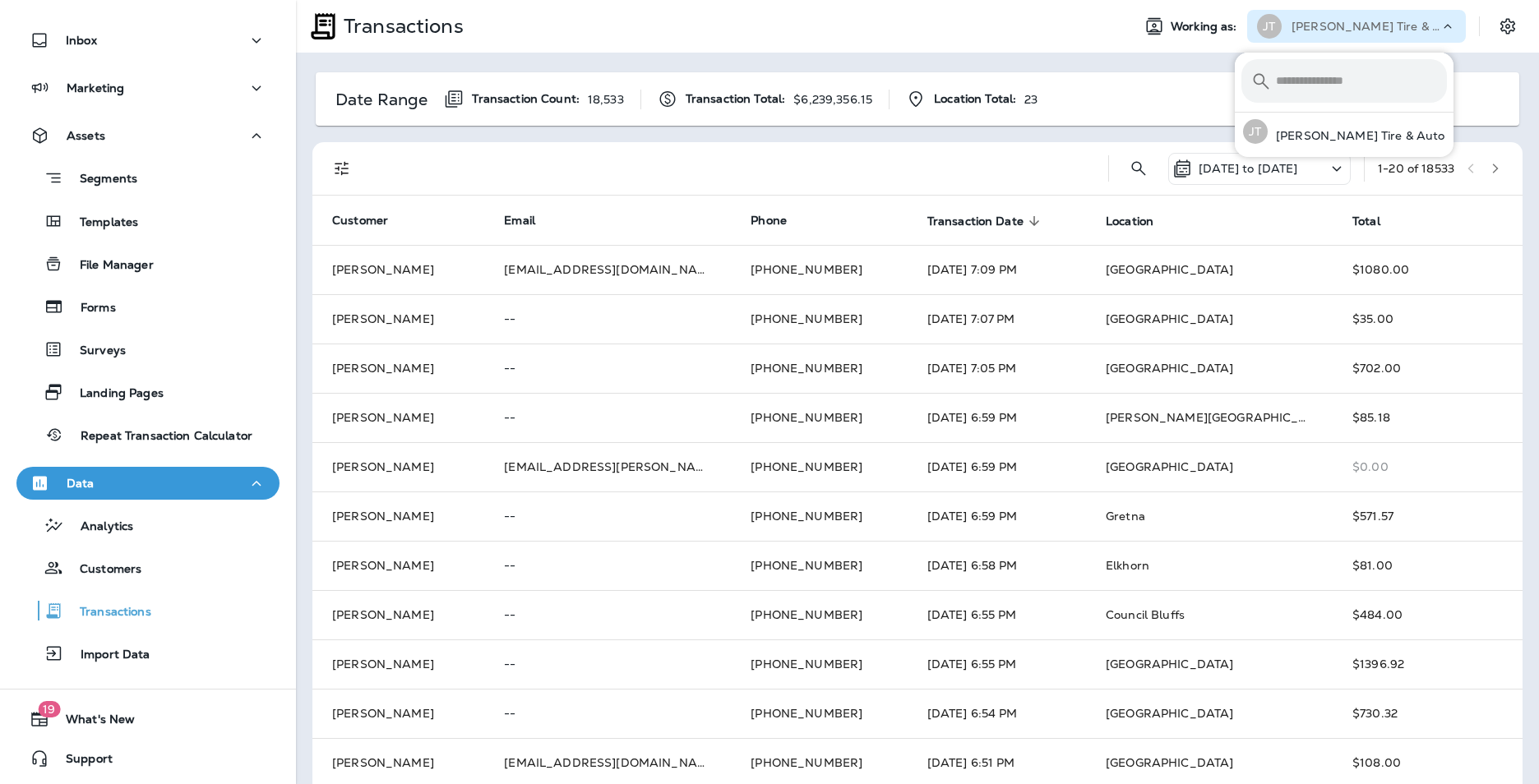
click at [1439, 28] on icon at bounding box center [1447, 27] width 17 height 17
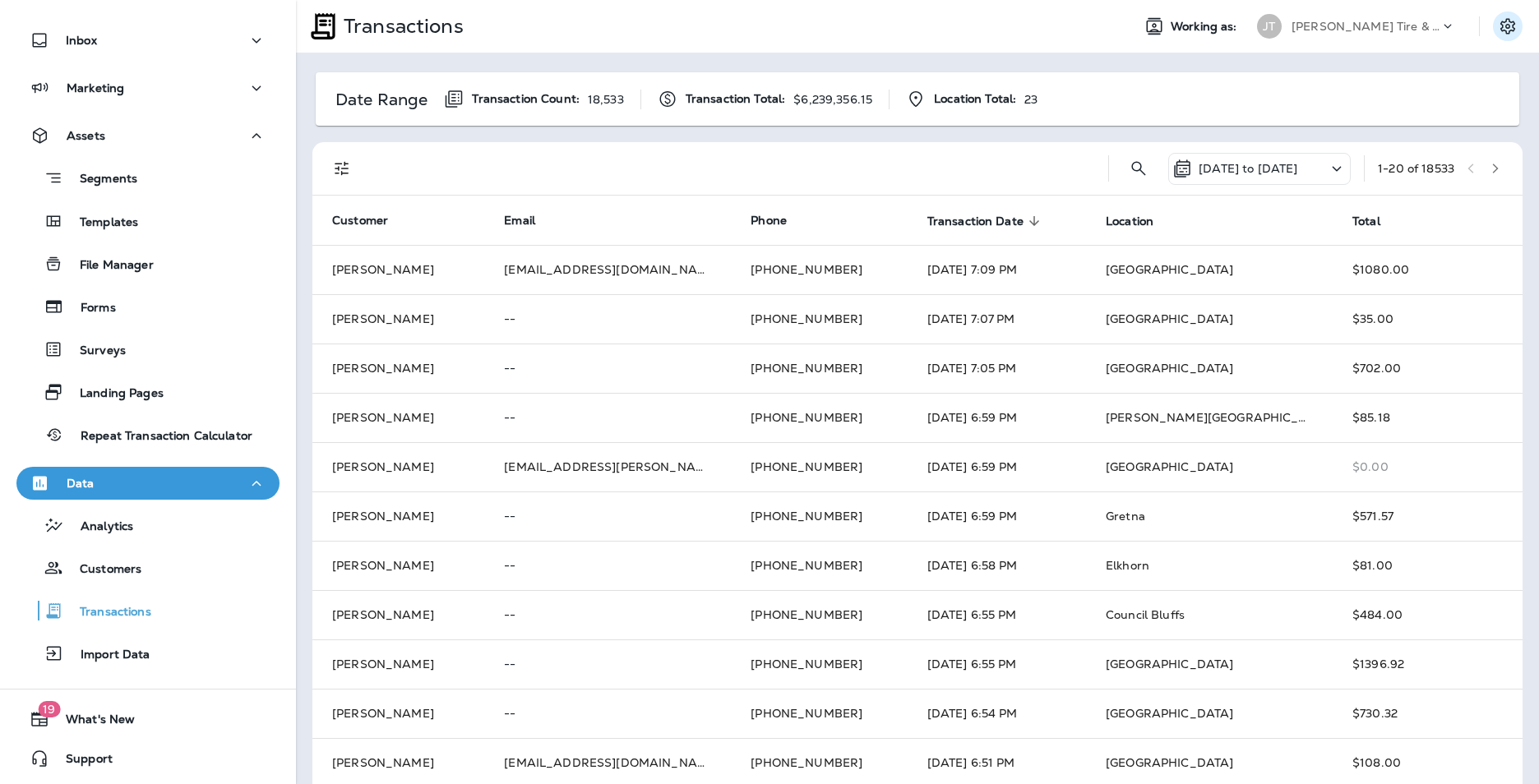
click at [1500, 28] on icon "Settings" at bounding box center [1507, 26] width 15 height 16
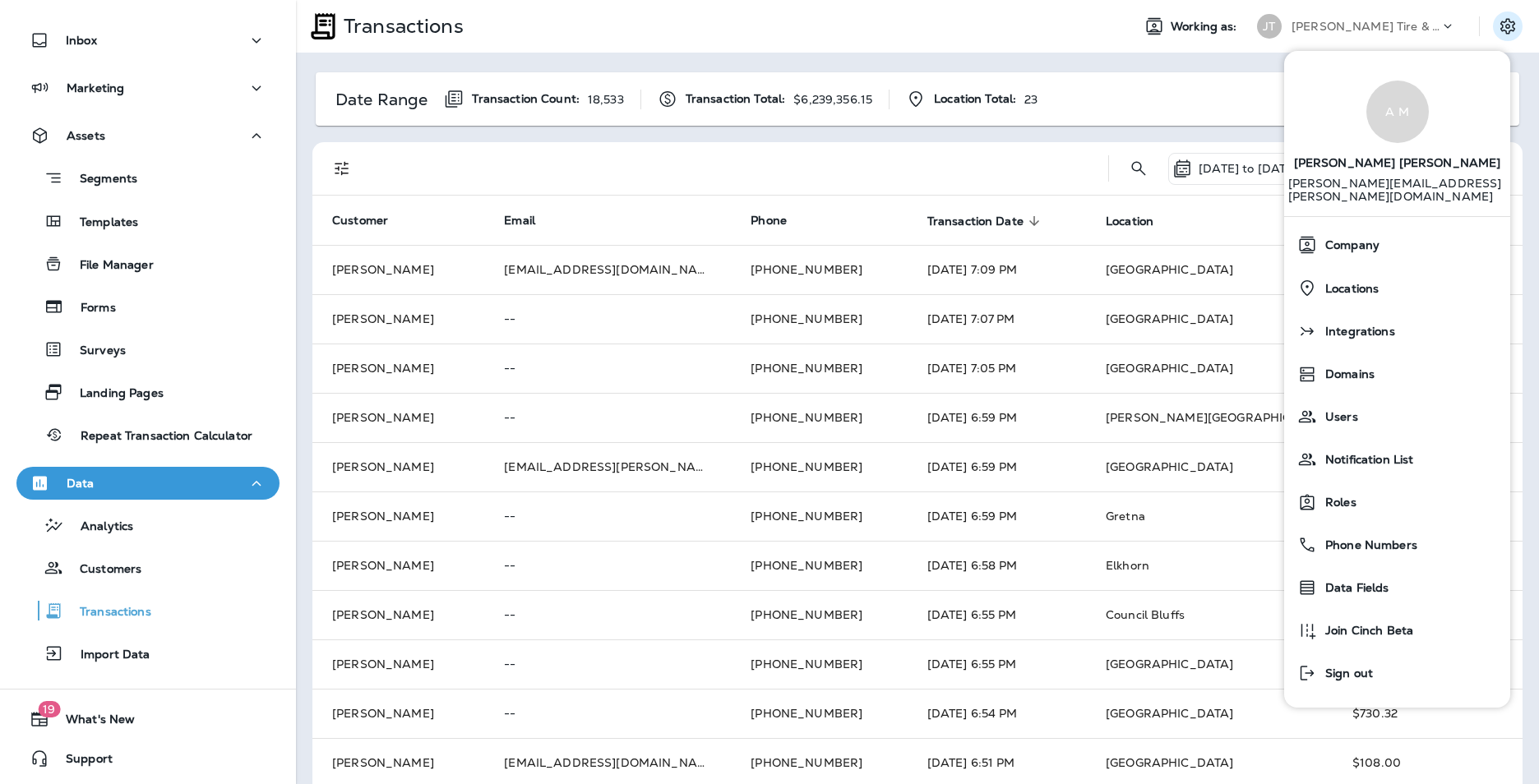
click at [1138, 64] on div "Date Range Transaction Count: 18,533 Transaction Total: $6,239,356.15 Location …" at bounding box center [917, 651] width 1243 height 1195
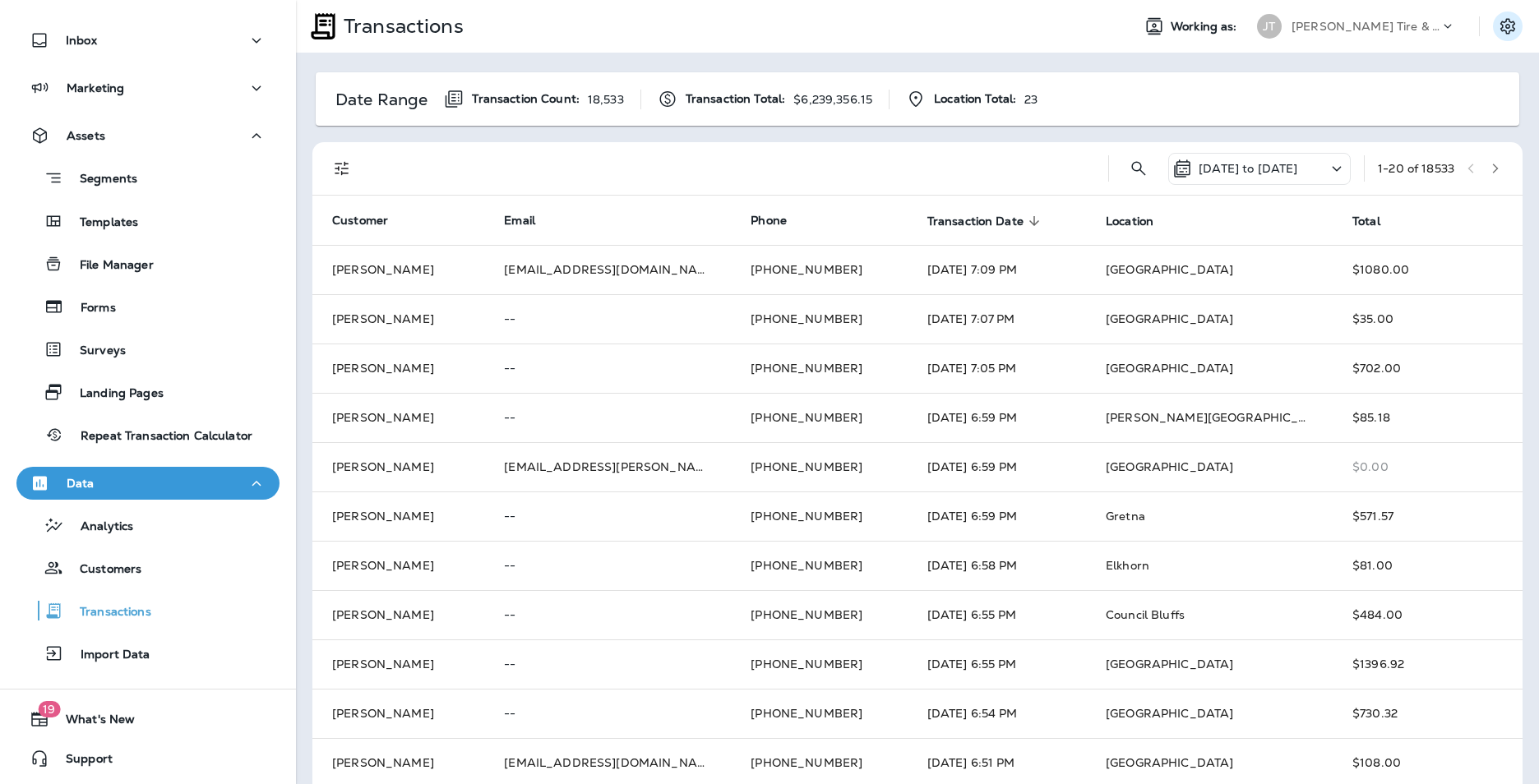
click at [1499, 29] on icon "Settings" at bounding box center [1507, 26] width 19 height 19
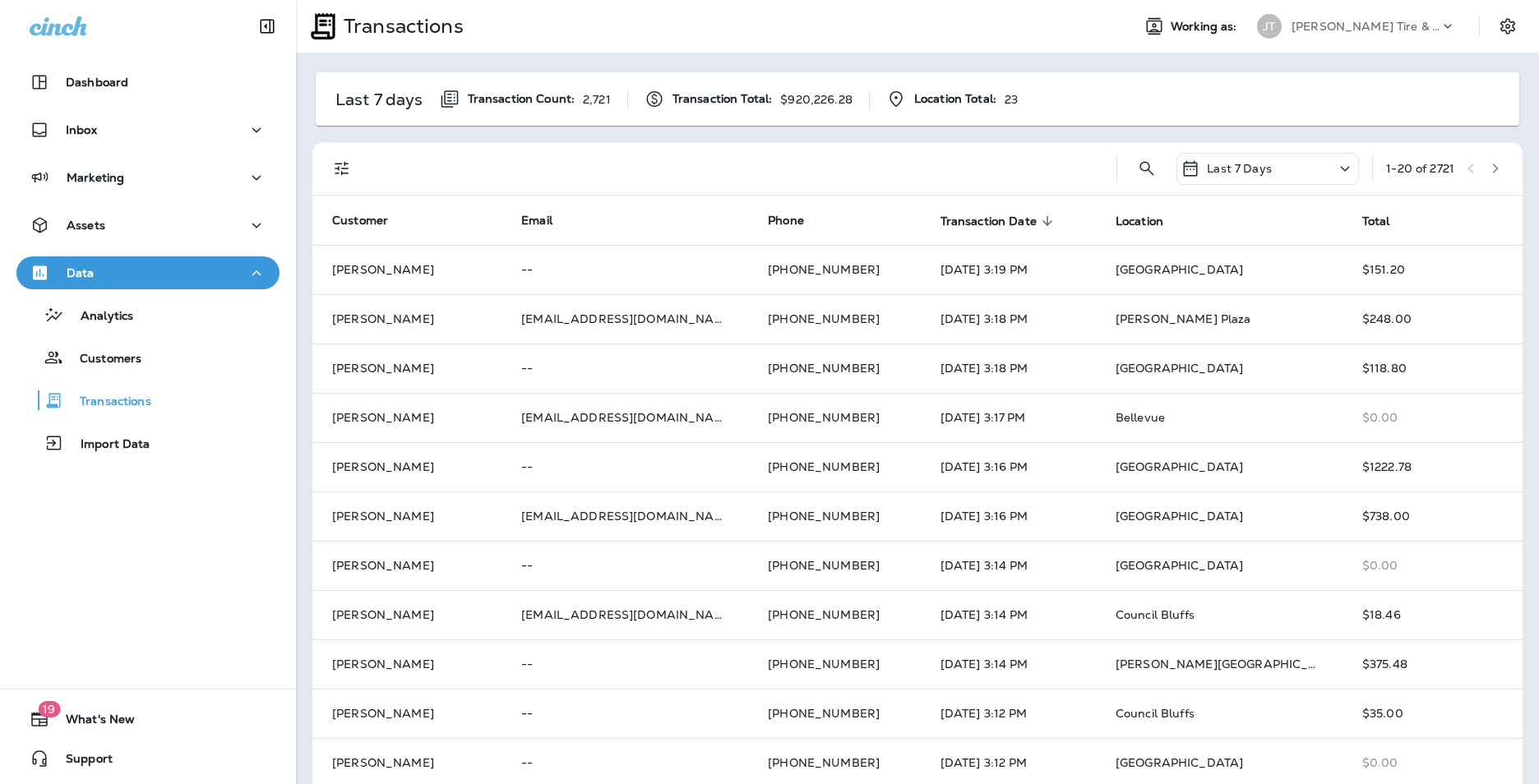
click at [1511, 28] on div at bounding box center [1516, 26] width 46 height 30
click at [1498, 27] on icon "Settings" at bounding box center [1507, 26] width 19 height 19
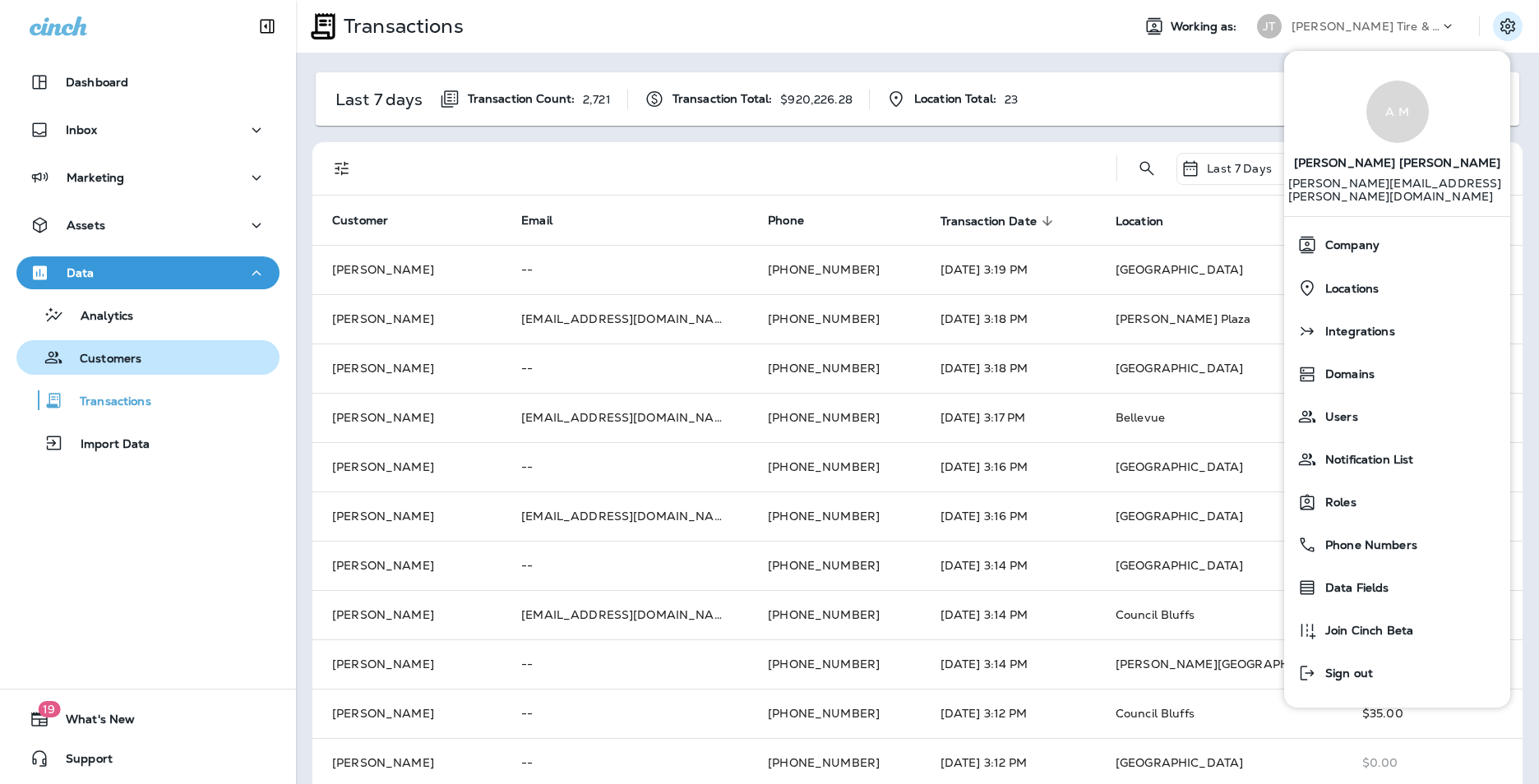
click at [129, 360] on p "Customers" at bounding box center [102, 359] width 78 height 16
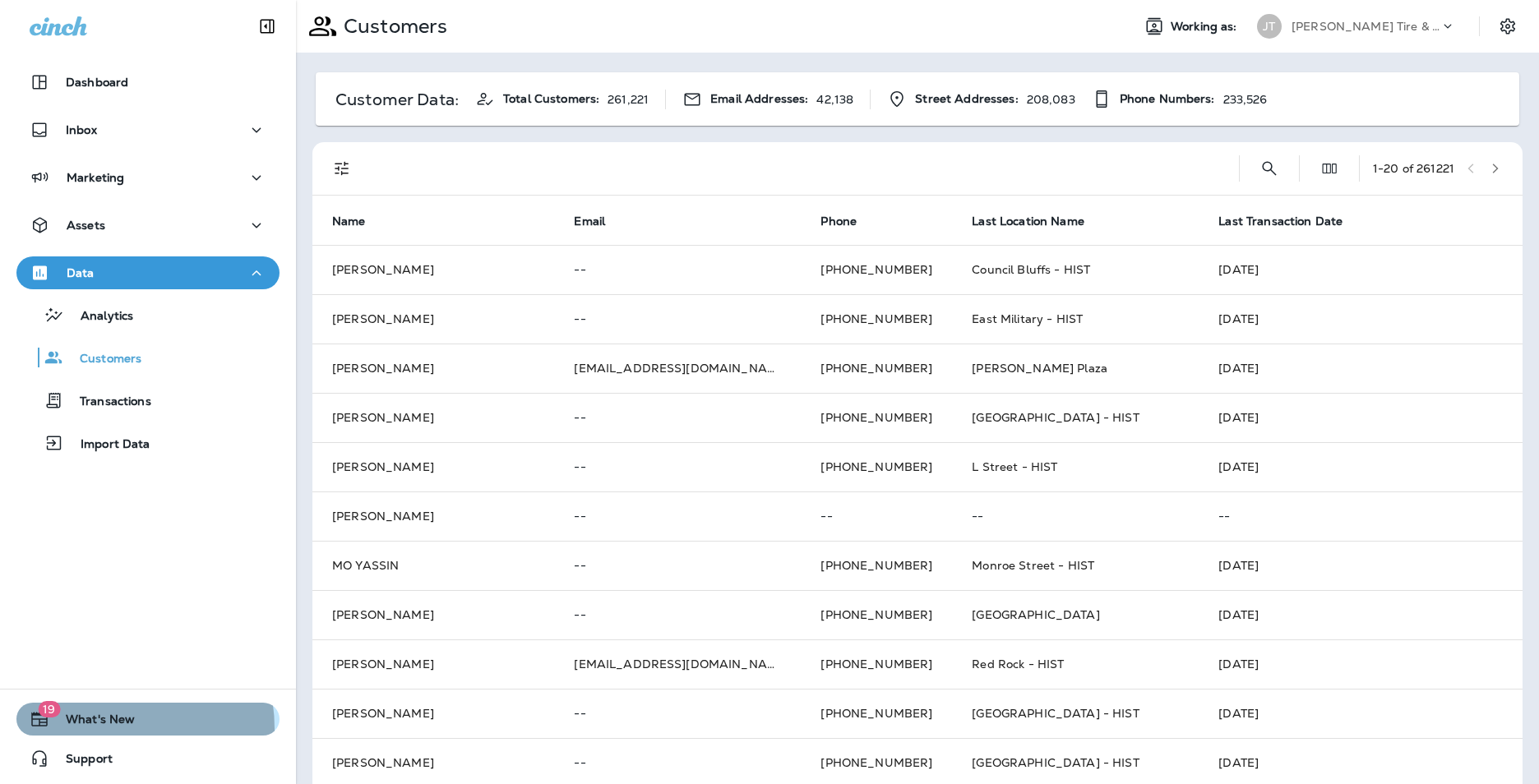
click at [96, 728] on span "What's New" at bounding box center [92, 722] width 85 height 19
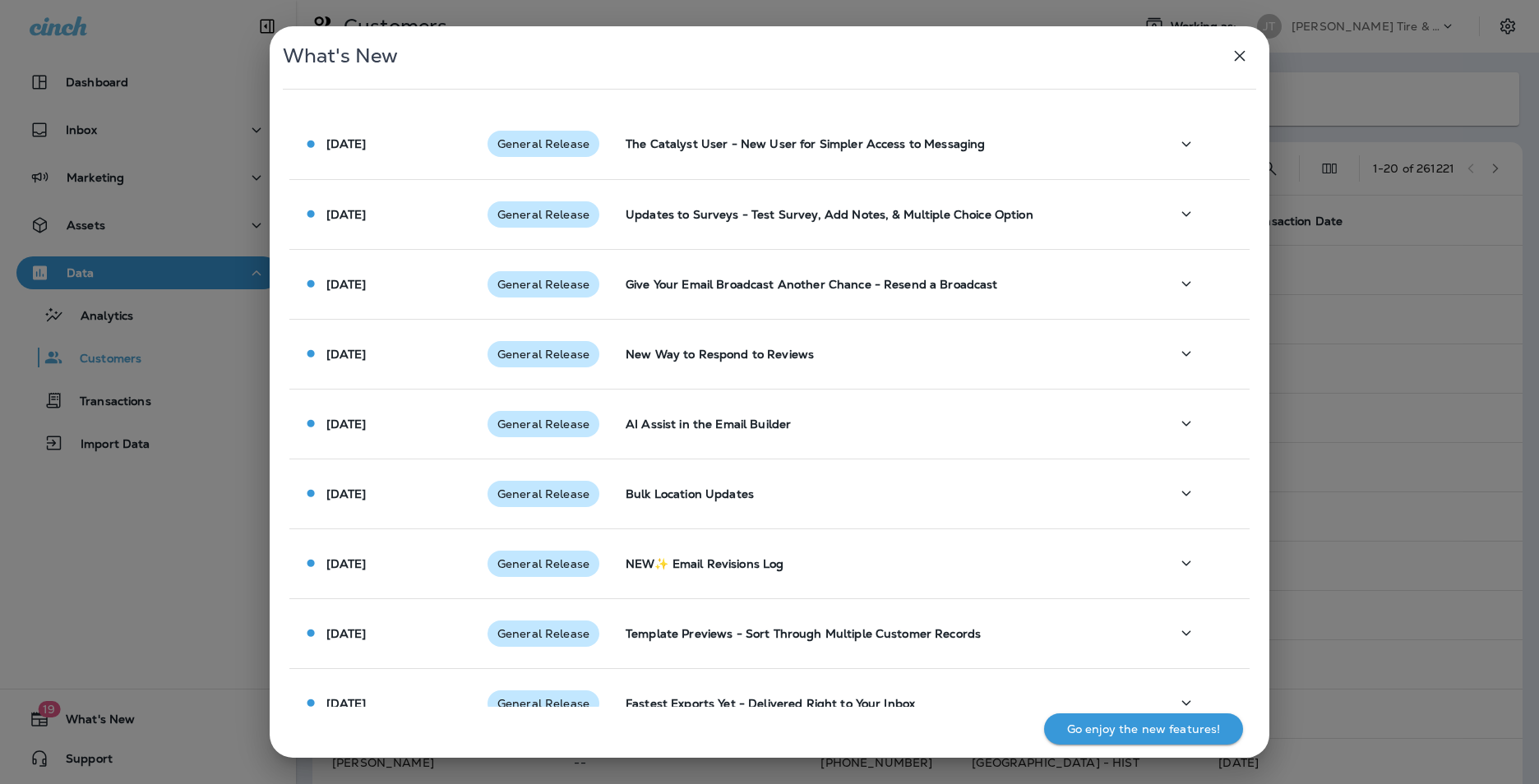
click at [133, 576] on div "What's New Aug 8 2025 General Release The Catalyst User - New User for Simpler …" at bounding box center [770, 392] width 1539 height 784
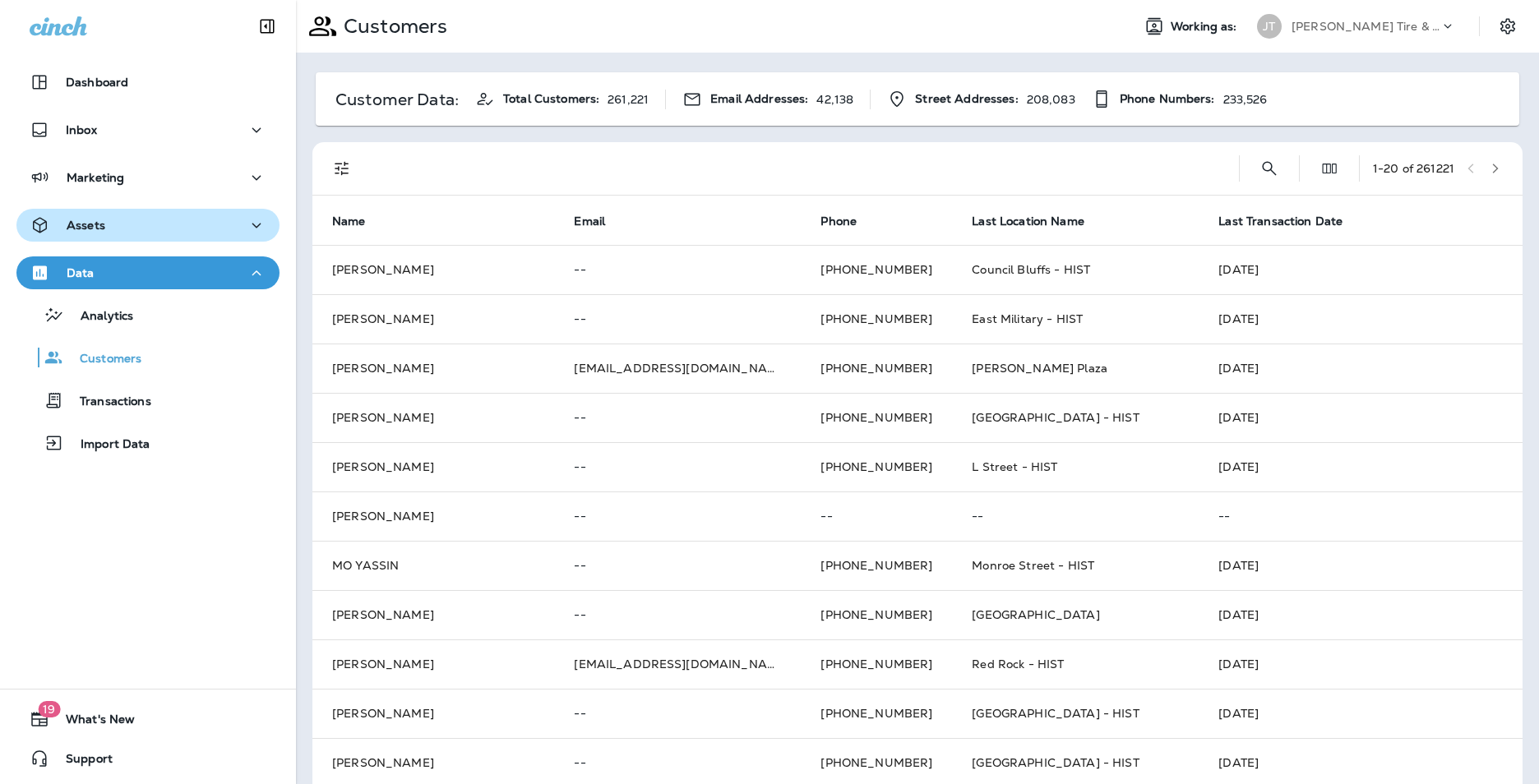
click at [220, 234] on div "Assets" at bounding box center [147, 225] width 236 height 20
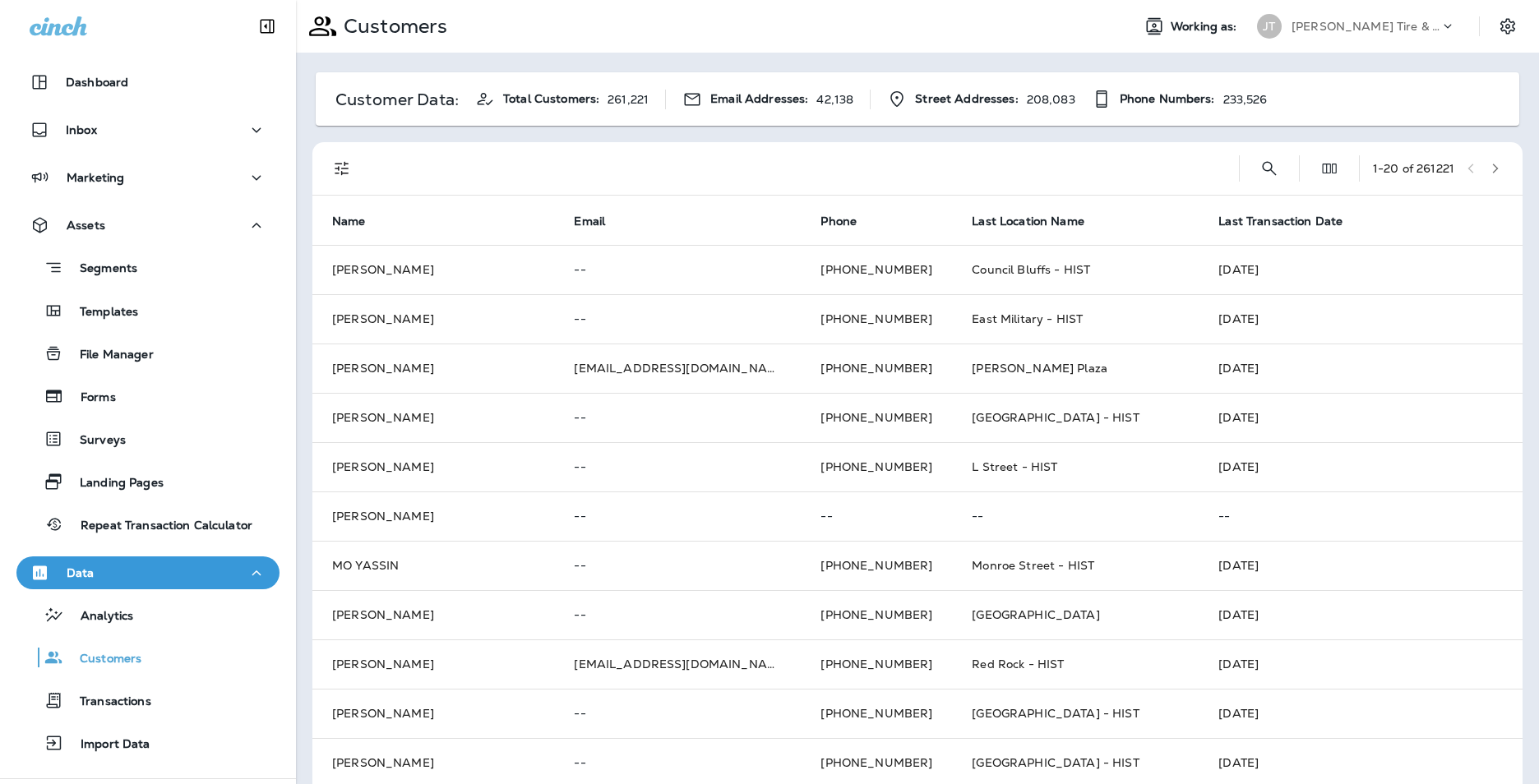
click at [1311, 25] on p "[PERSON_NAME] Tire & Auto" at bounding box center [1366, 26] width 148 height 13
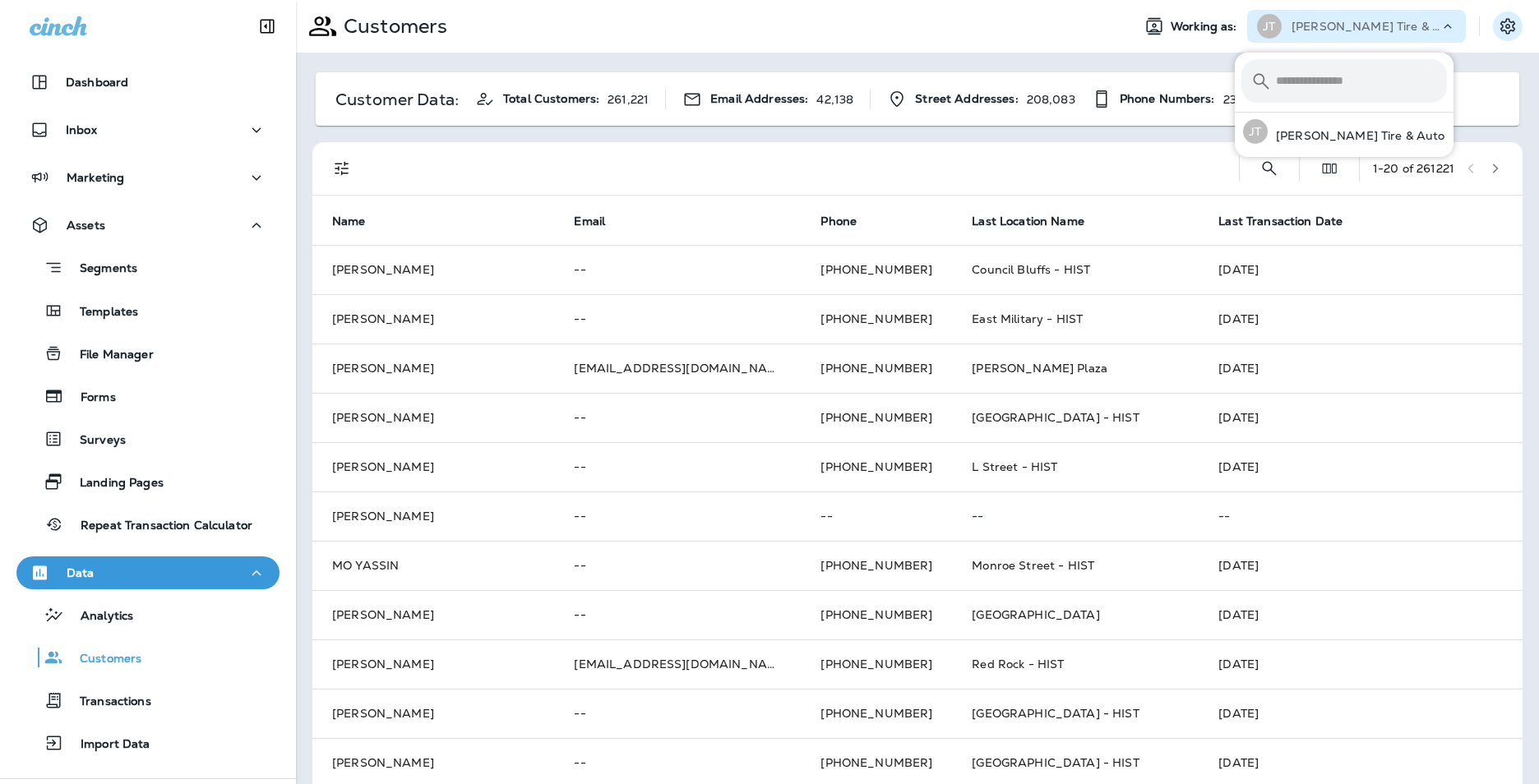
click at [1506, 25] on button "Settings" at bounding box center [1507, 26] width 30 height 30
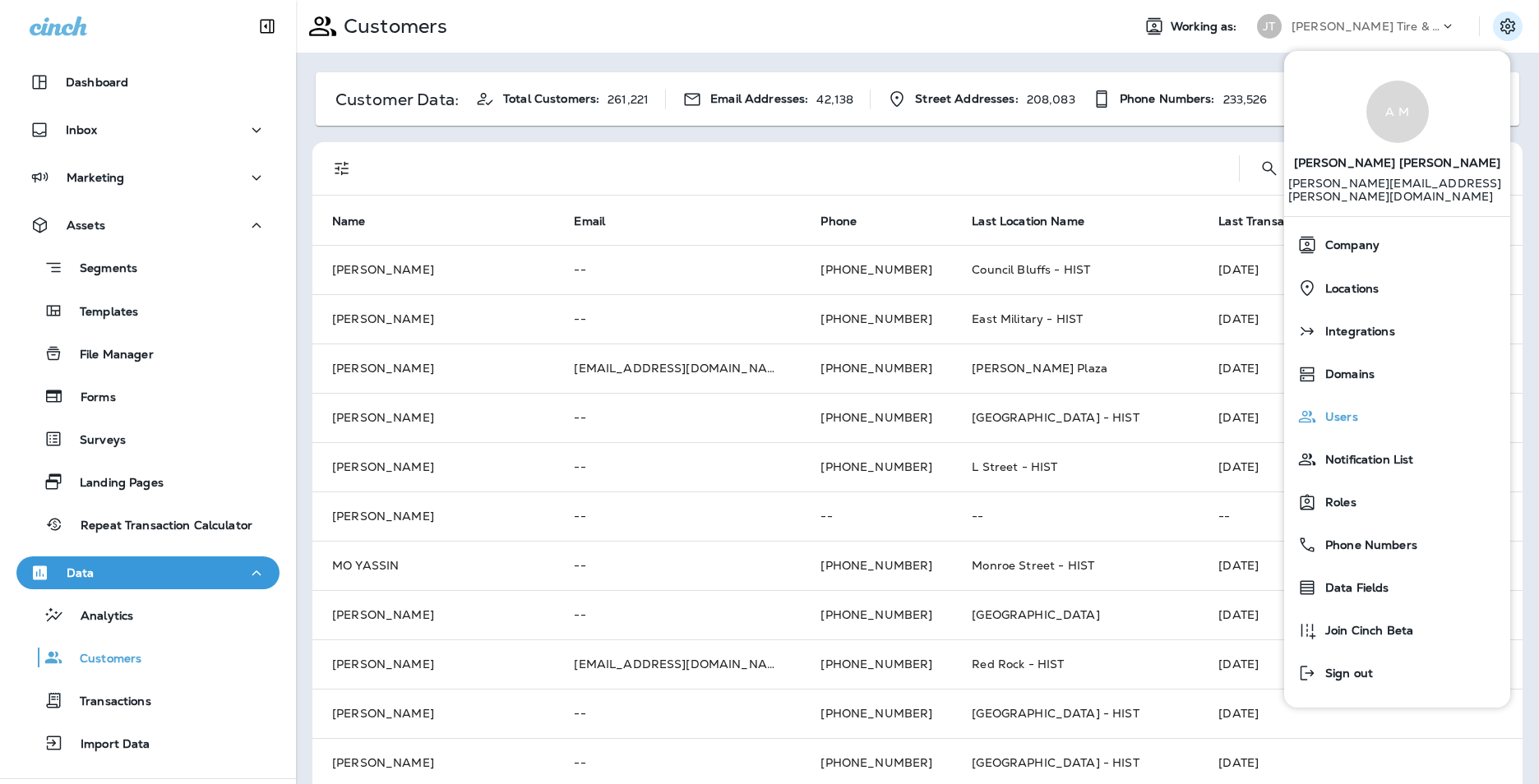
click at [1367, 409] on div "Users" at bounding box center [1397, 416] width 213 height 32
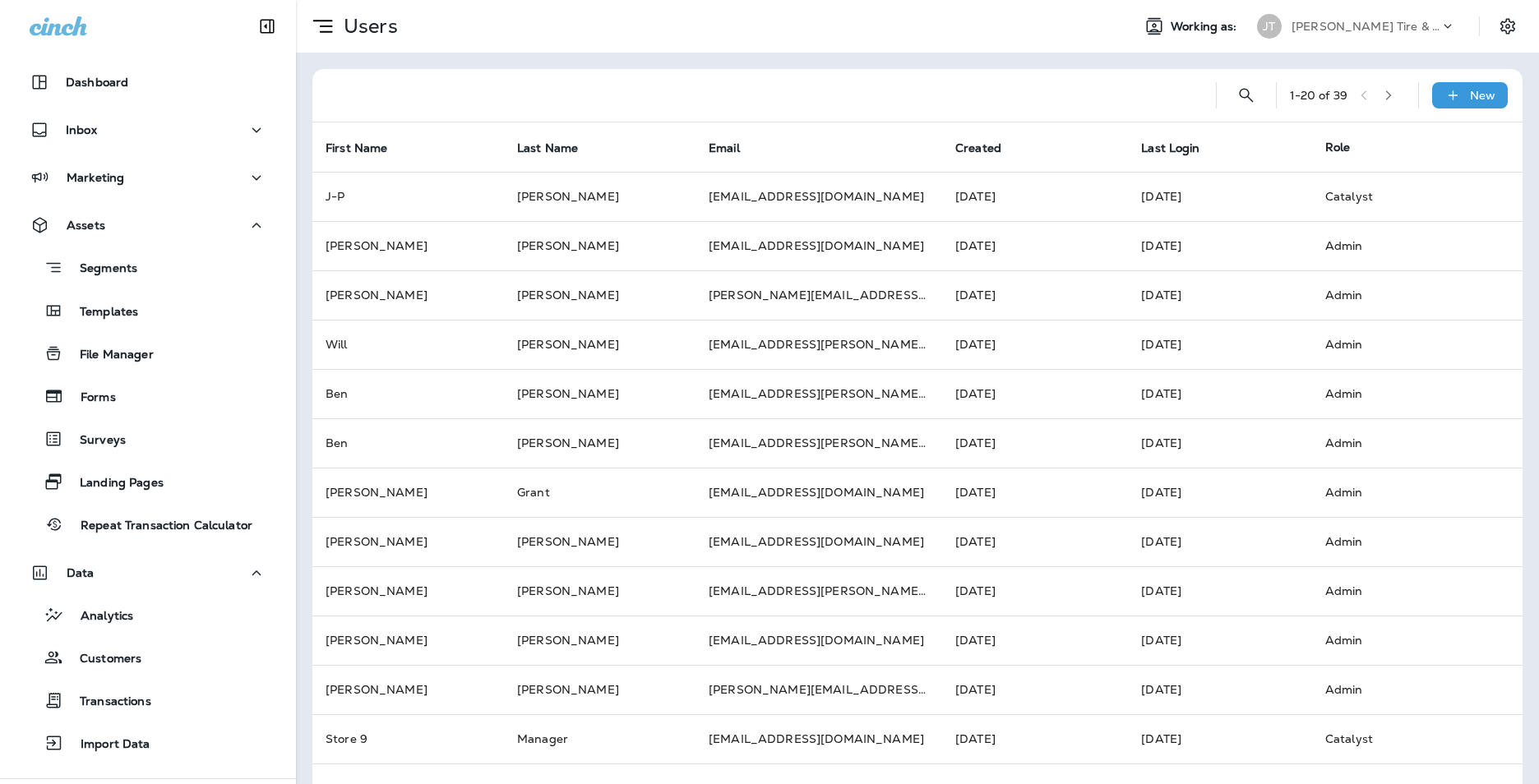
click at [1382, 29] on p "[PERSON_NAME] Tire & Auto" at bounding box center [1366, 26] width 148 height 13
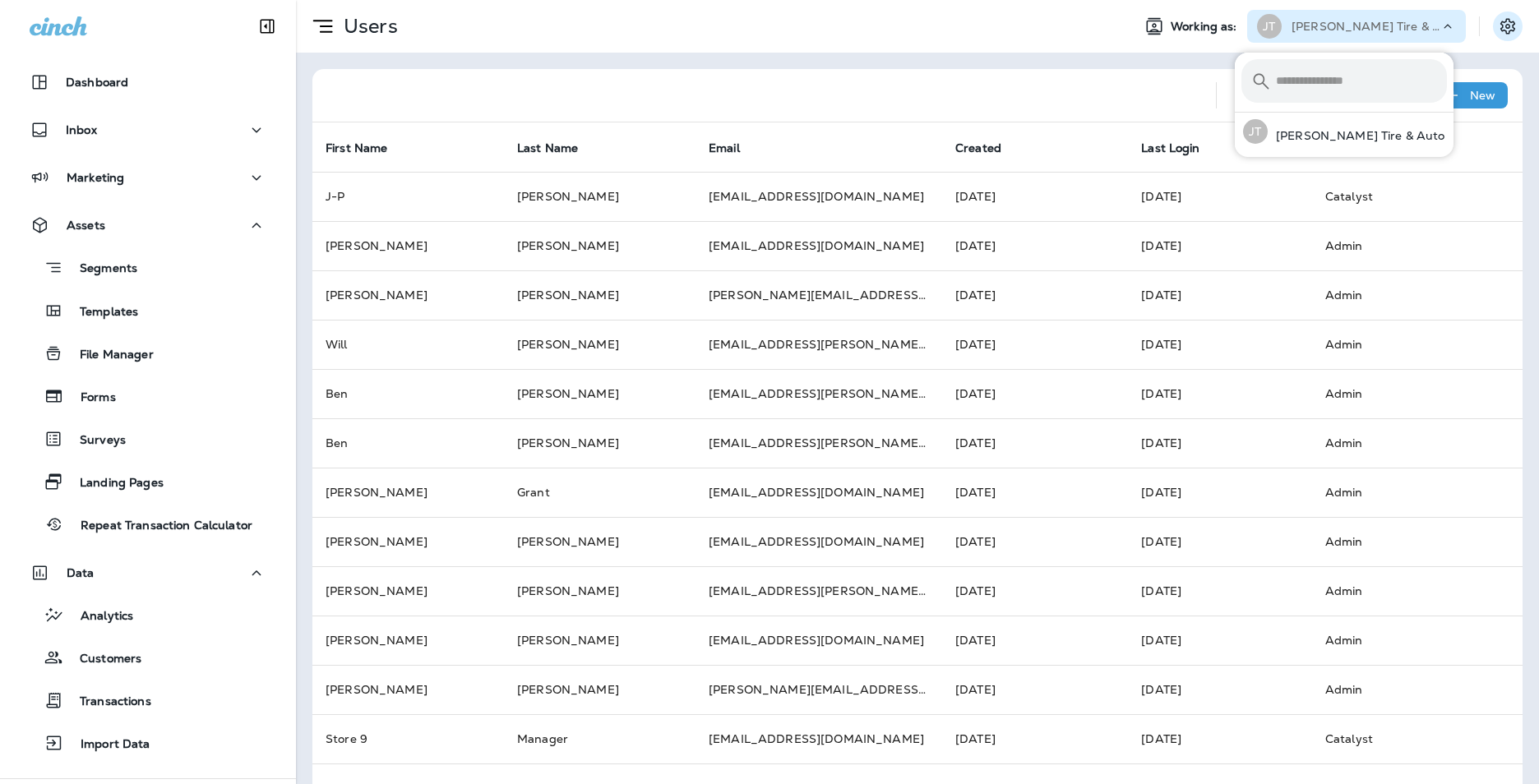
click at [1493, 21] on button "Settings" at bounding box center [1507, 26] width 30 height 30
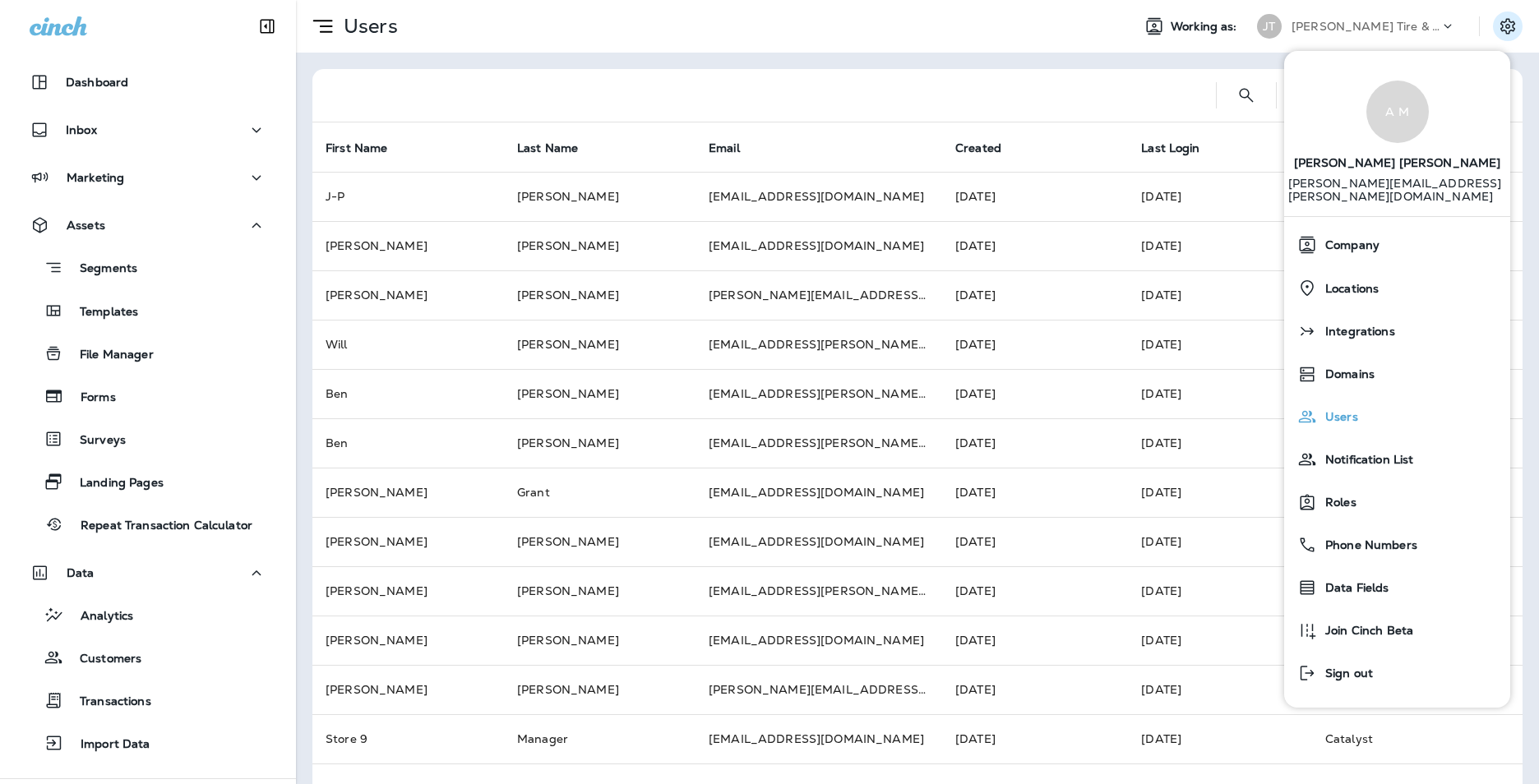
click at [1396, 400] on div "Users" at bounding box center [1397, 416] width 213 height 32
click at [1345, 410] on span "Users" at bounding box center [1337, 416] width 41 height 14
click at [1343, 410] on span "Users" at bounding box center [1337, 416] width 41 height 14
click at [1009, 105] on div at bounding box center [764, 95] width 877 height 53
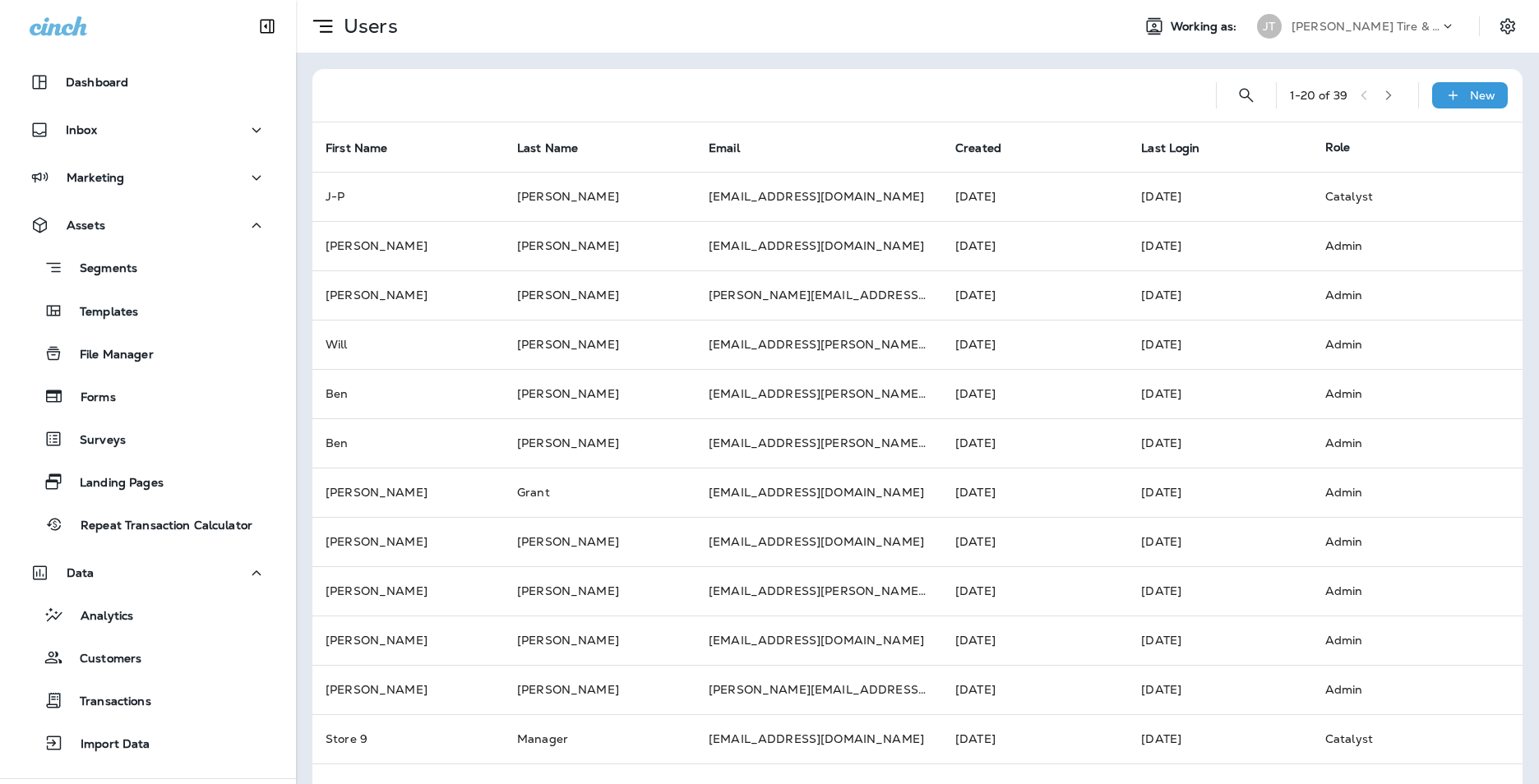
click at [1383, 98] on icon "button" at bounding box center [1388, 95] width 11 height 11
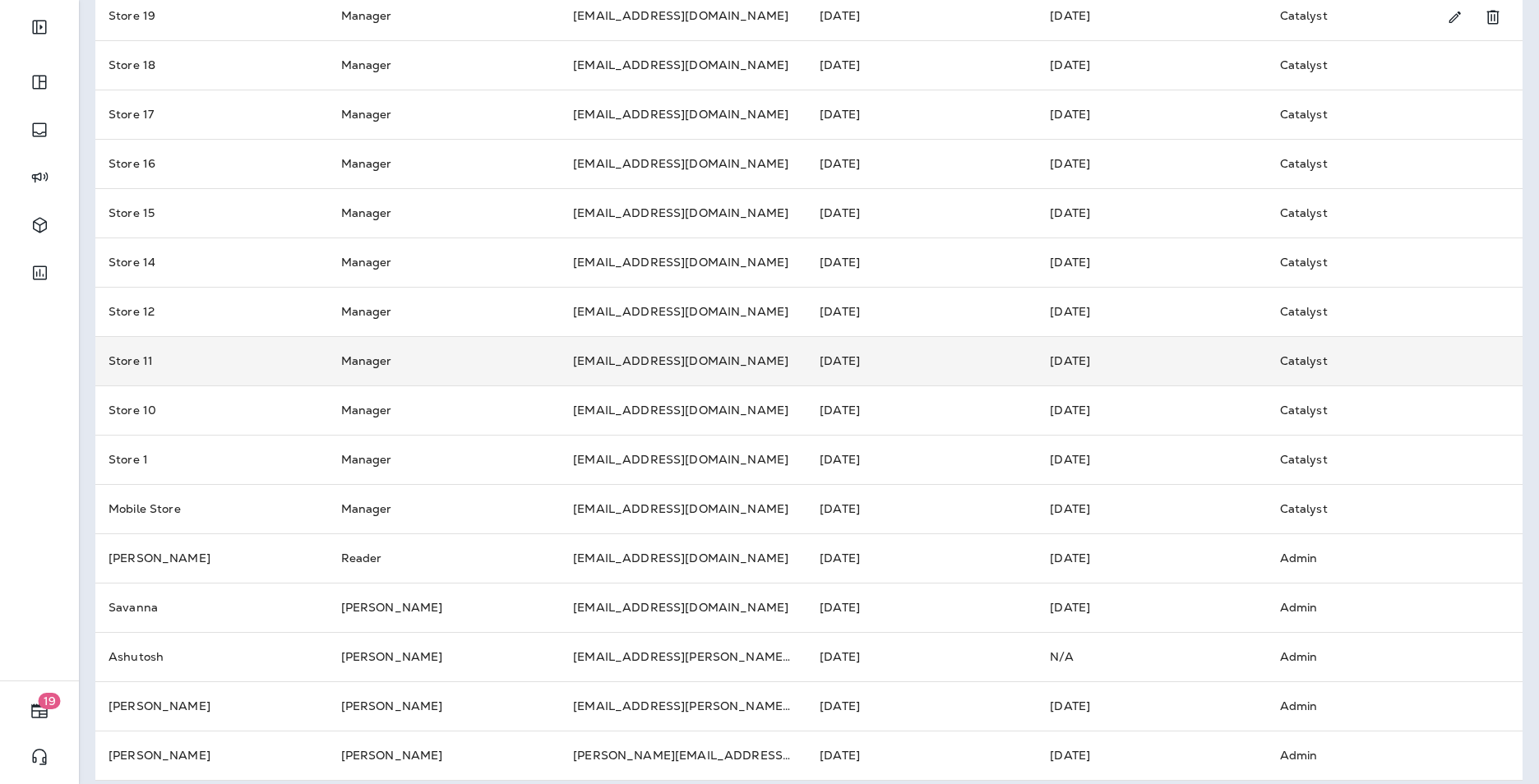
scroll to position [342, 0]
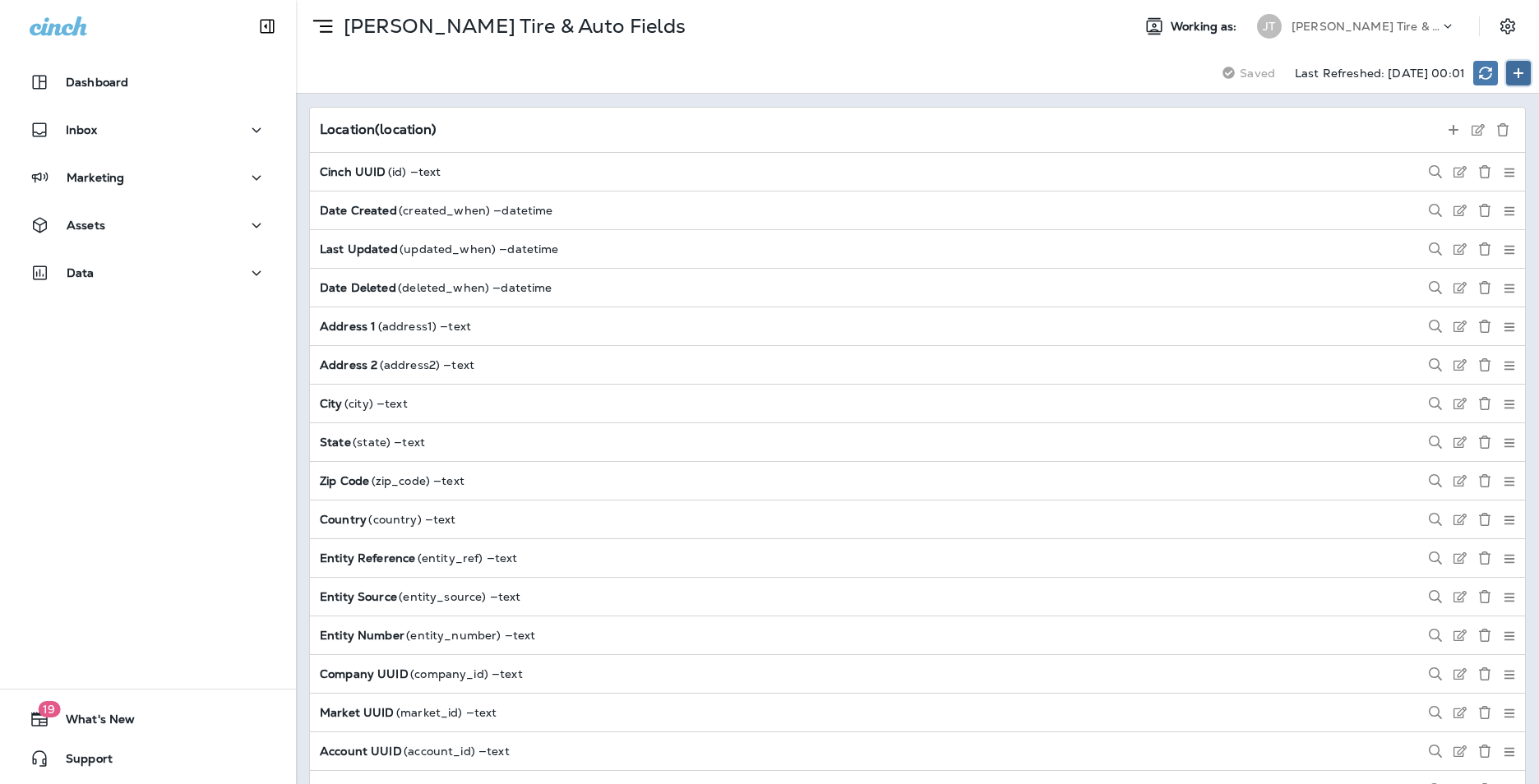
click at [1527, 69] on button at bounding box center [1518, 73] width 25 height 25
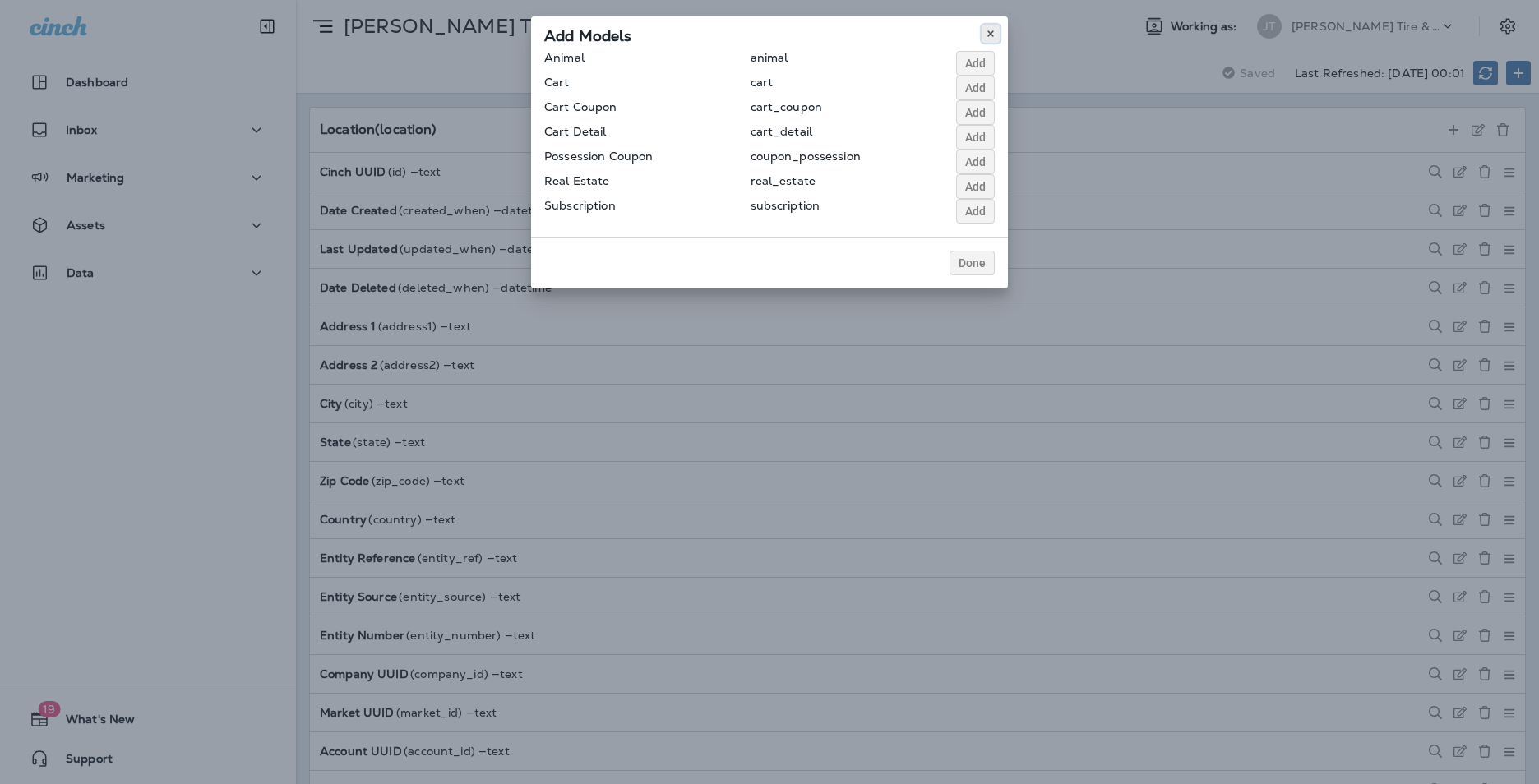
click at [992, 33] on icon at bounding box center [990, 33] width 10 height 10
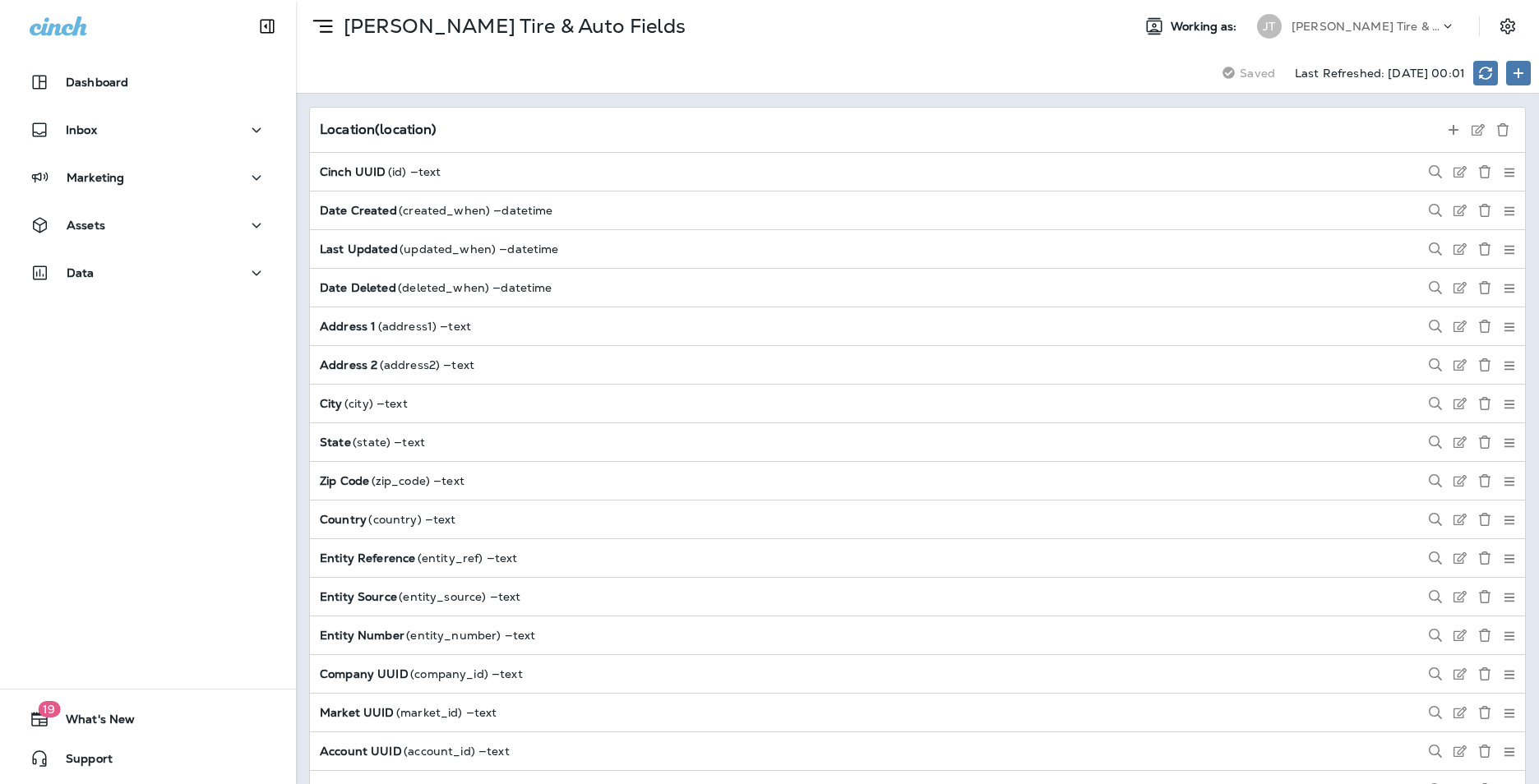
click at [374, 174] on strong "Cinch UUID" at bounding box center [354, 171] width 69 height 13
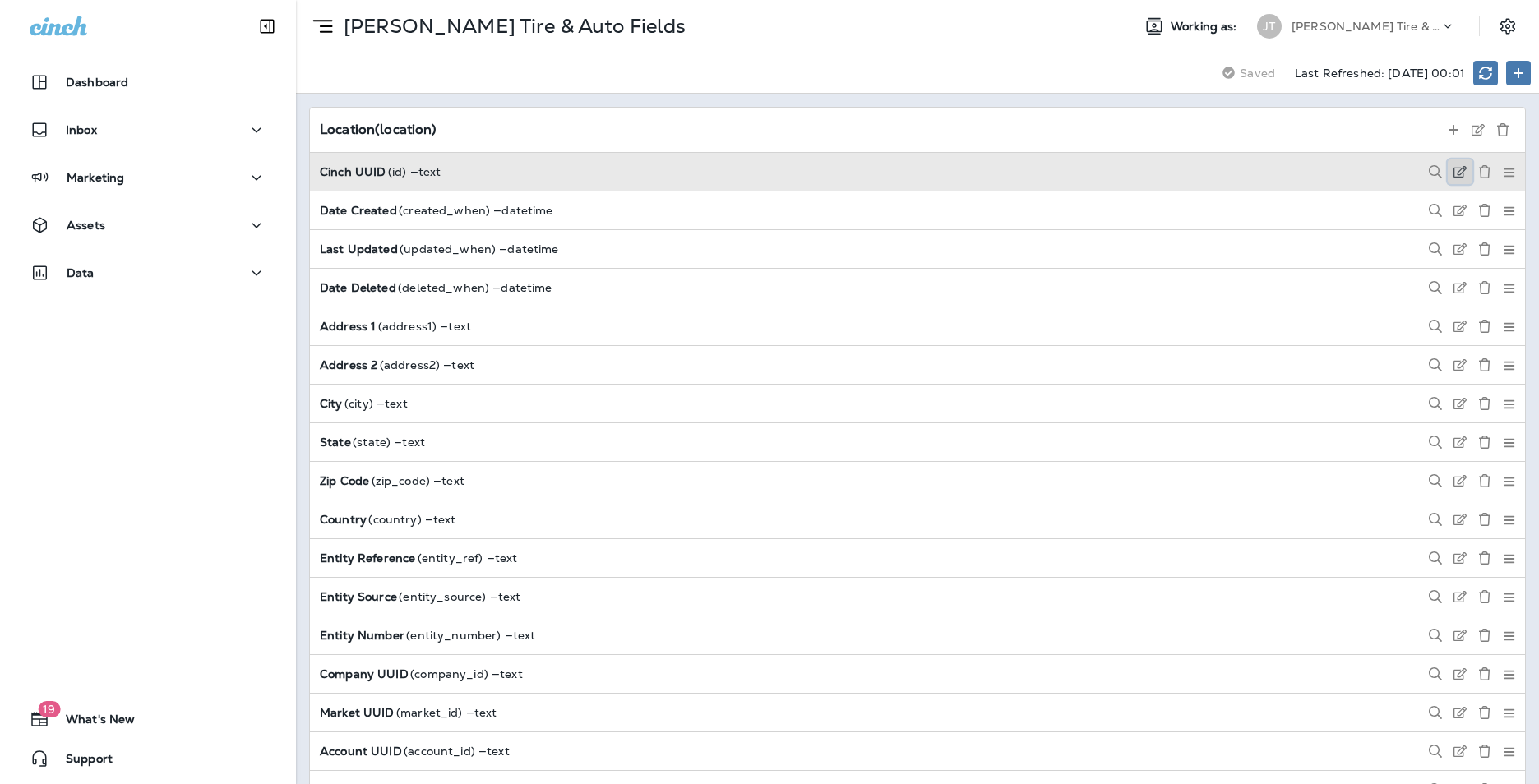
click at [1447, 181] on button at bounding box center [1459, 171] width 25 height 25
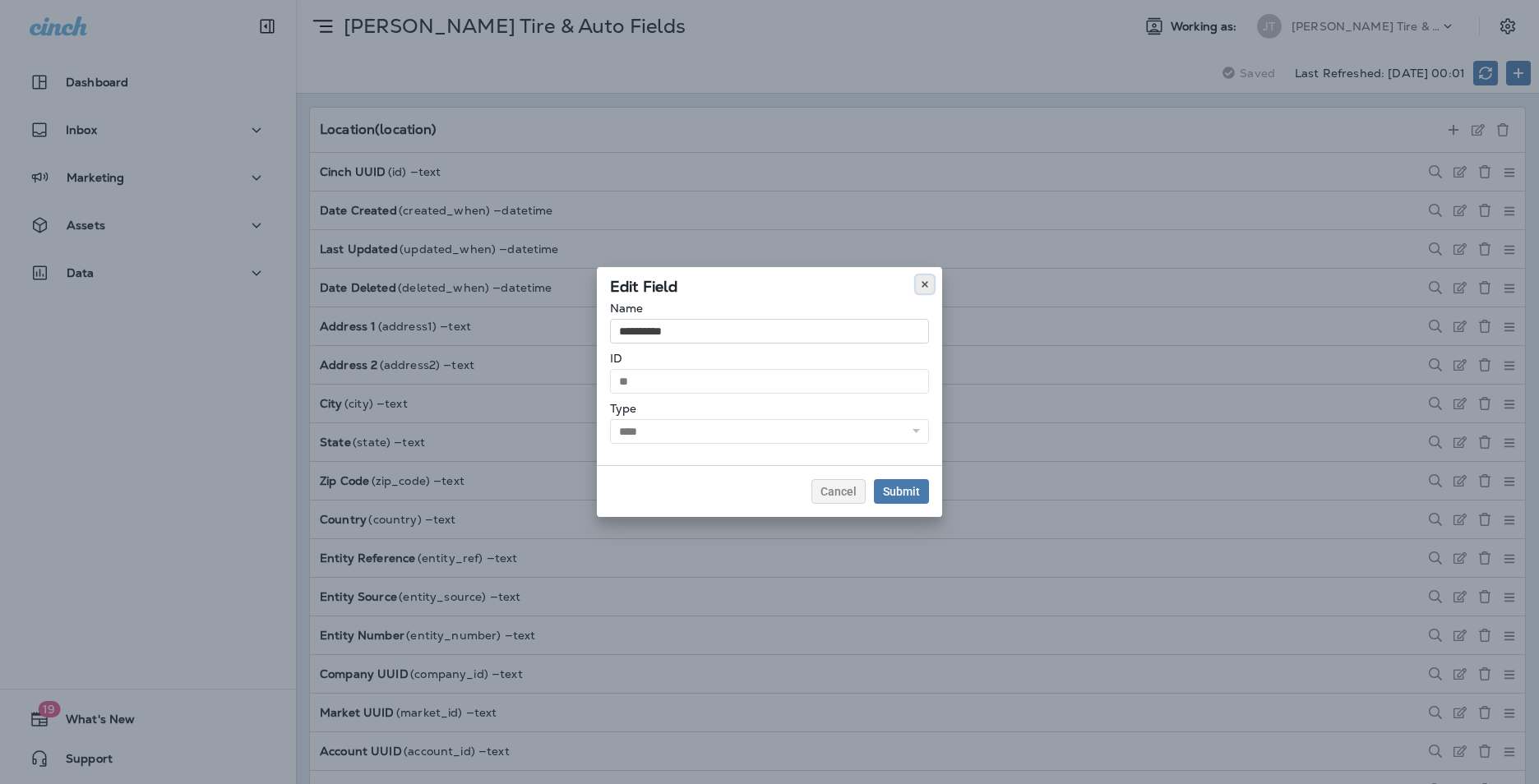
click at [922, 286] on icon at bounding box center [924, 284] width 10 height 10
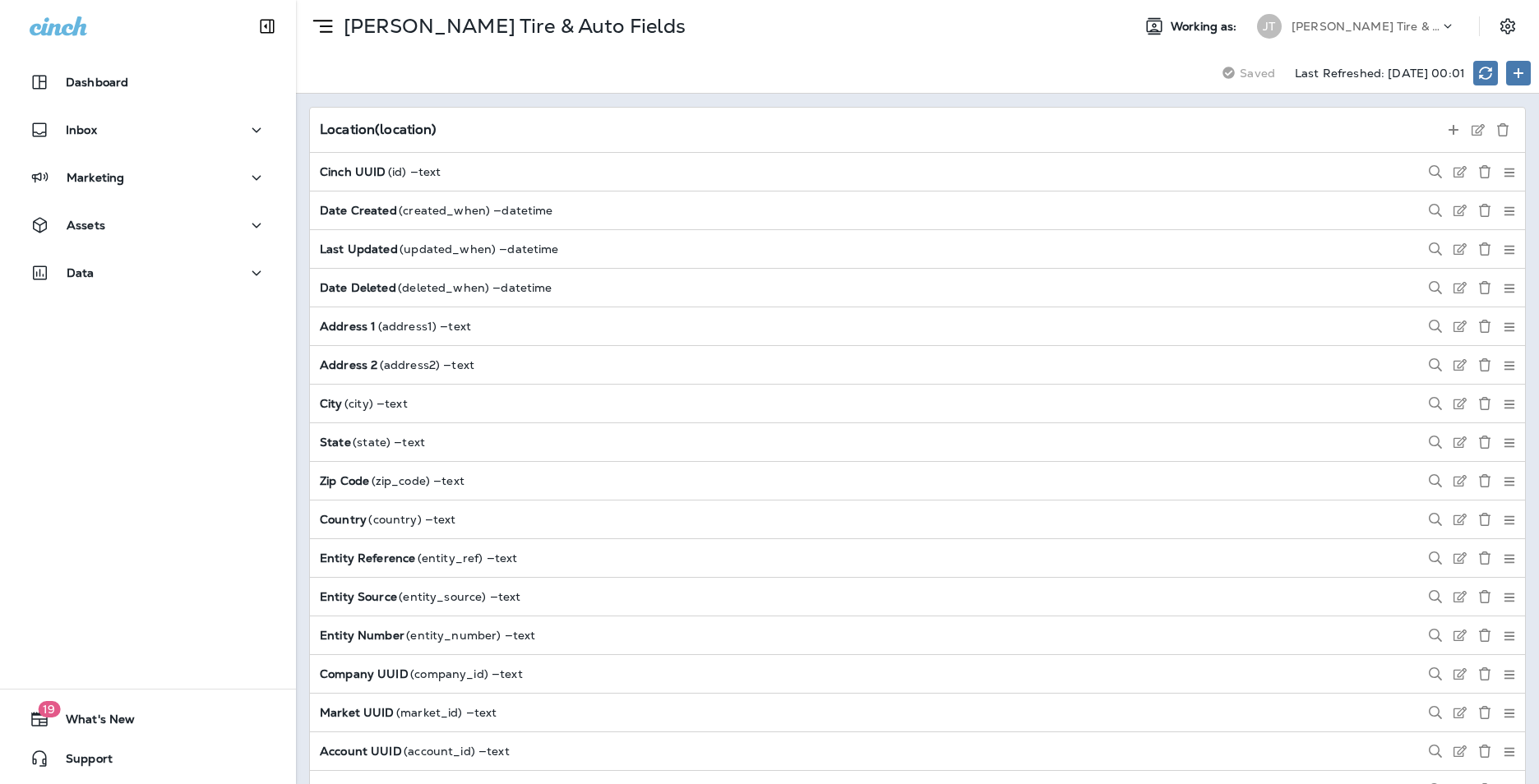
click at [299, 110] on div "Location ( location ) Cinch UUID ( id ) — text Date Created ( created_when ) — …" at bounding box center [917, 438] width 1243 height 690
